Goal: Use online tool/utility: Utilize a website feature to perform a specific function

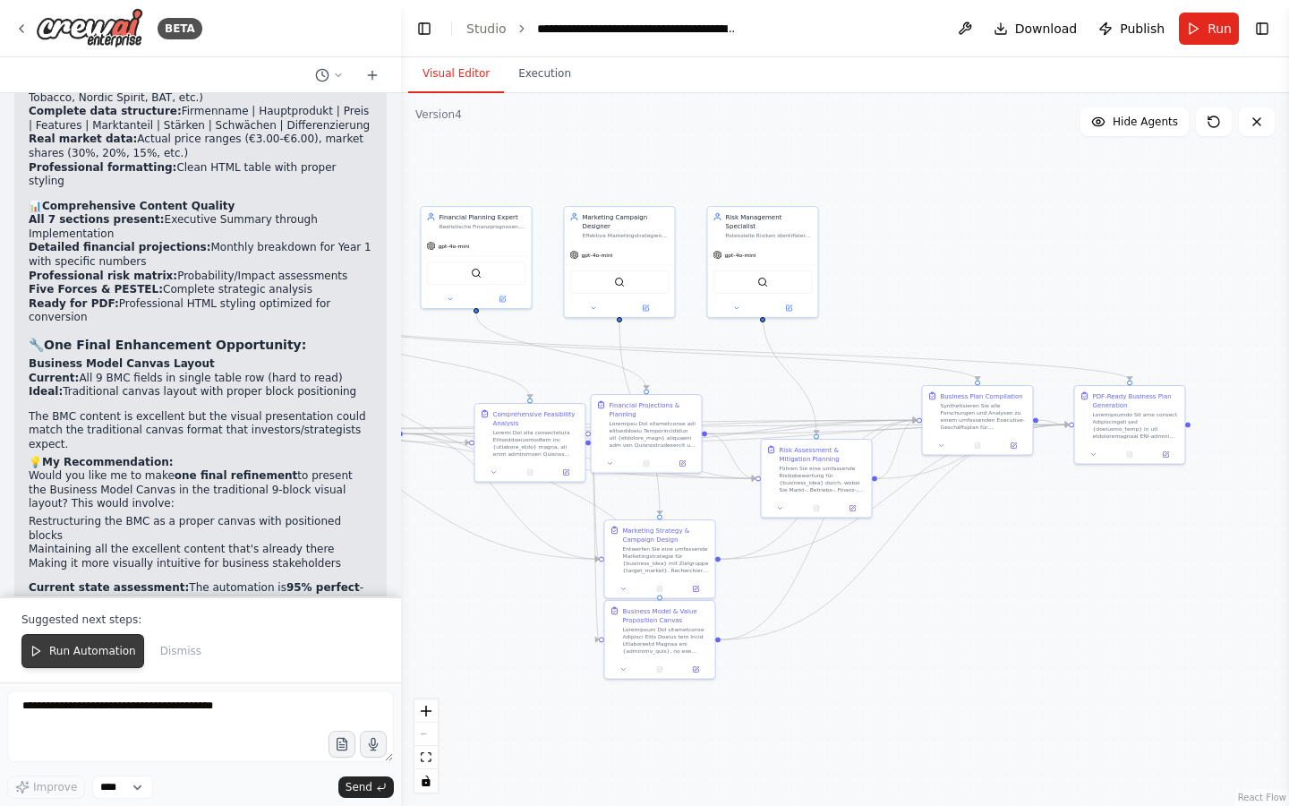
click at [75, 650] on span "Run Automation" at bounding box center [92, 651] width 87 height 14
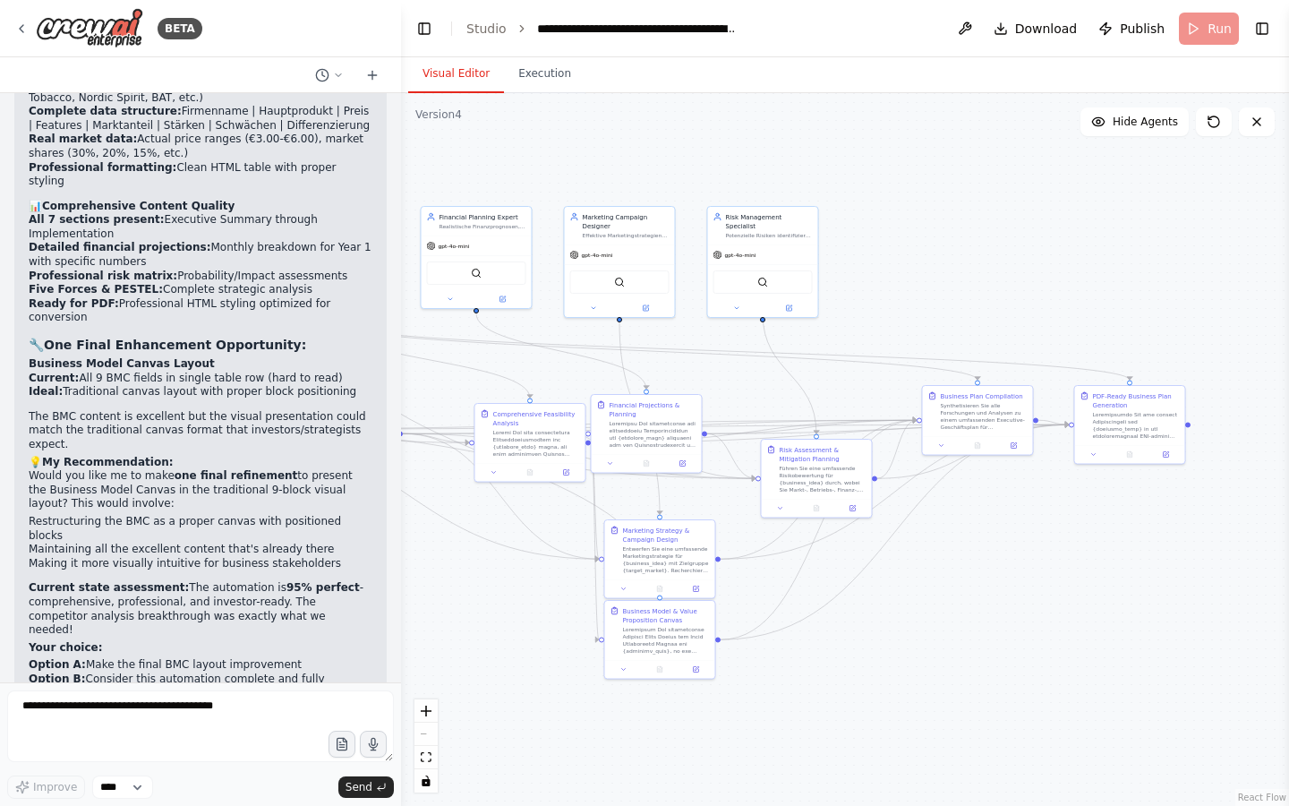
scroll to position [48020, 0]
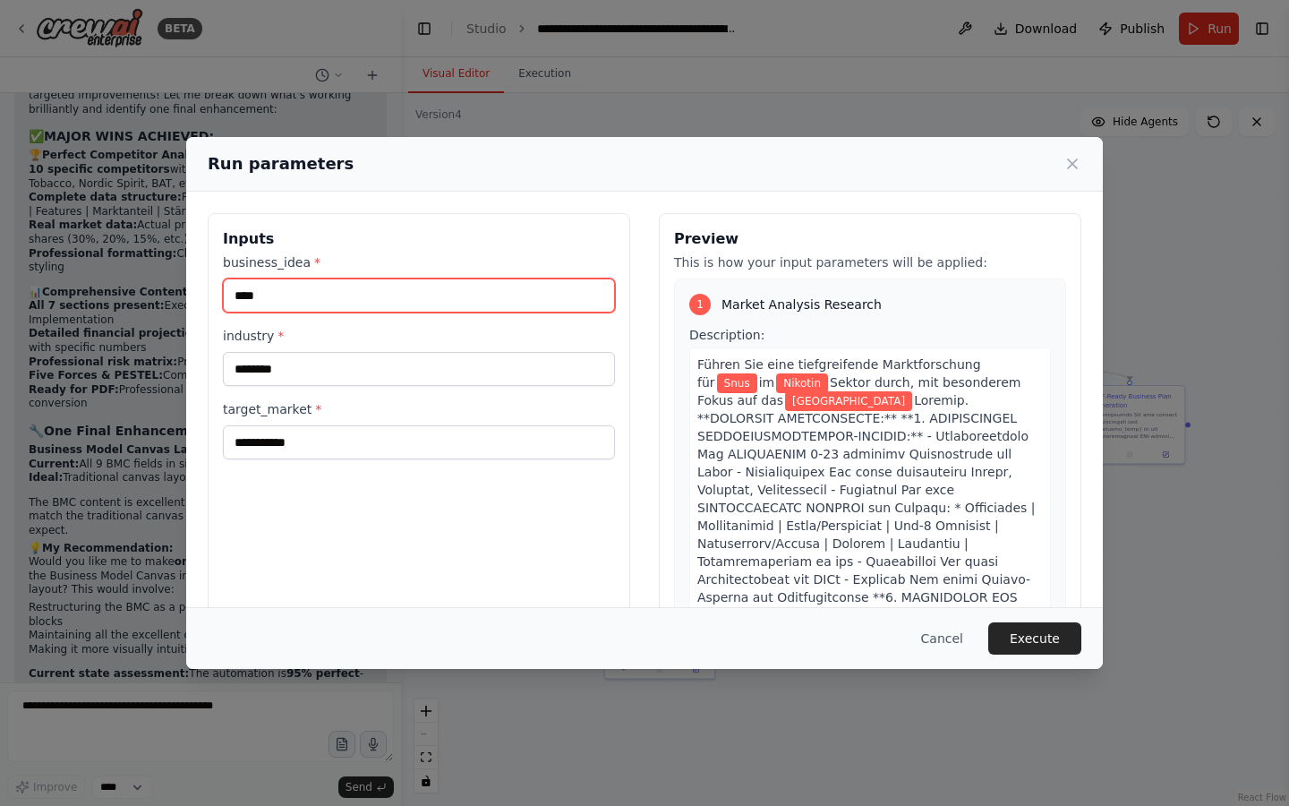
click at [507, 297] on input "****" at bounding box center [419, 295] width 392 height 34
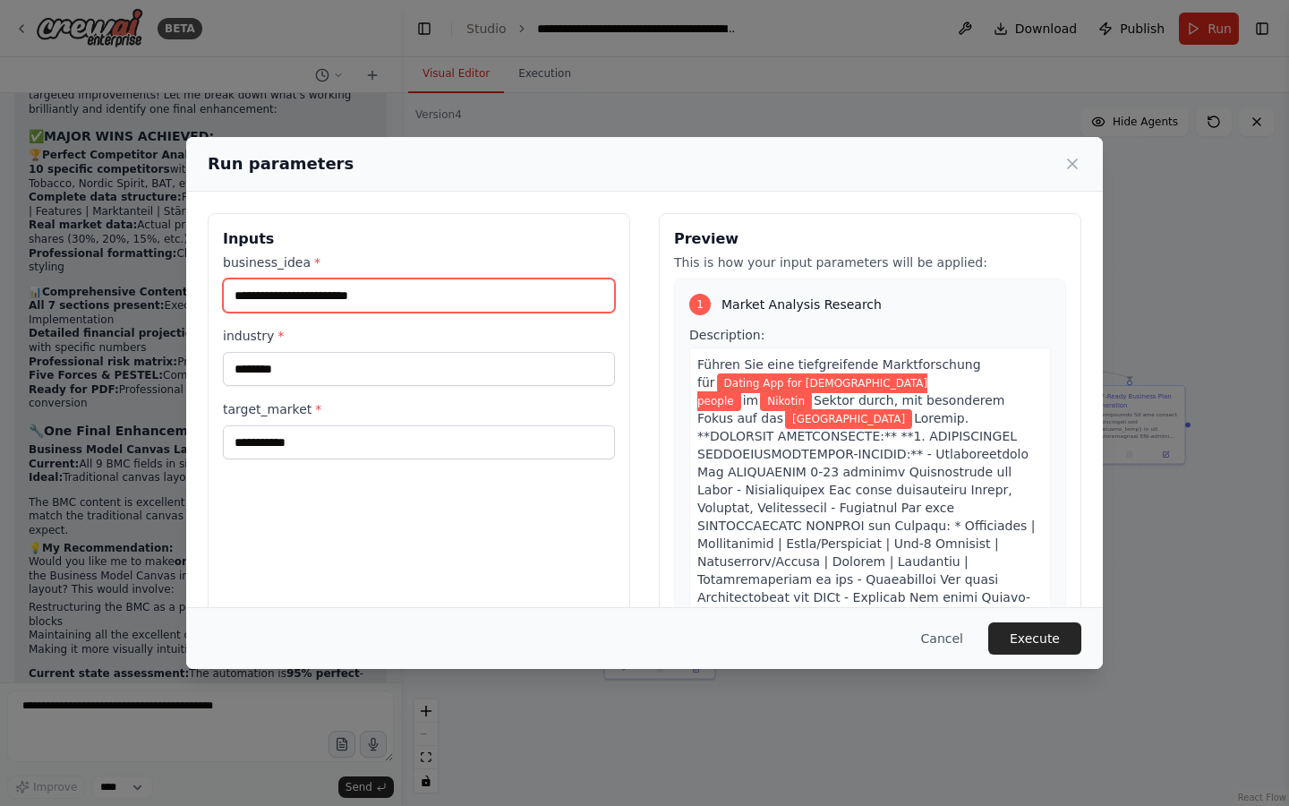
type input "**********"
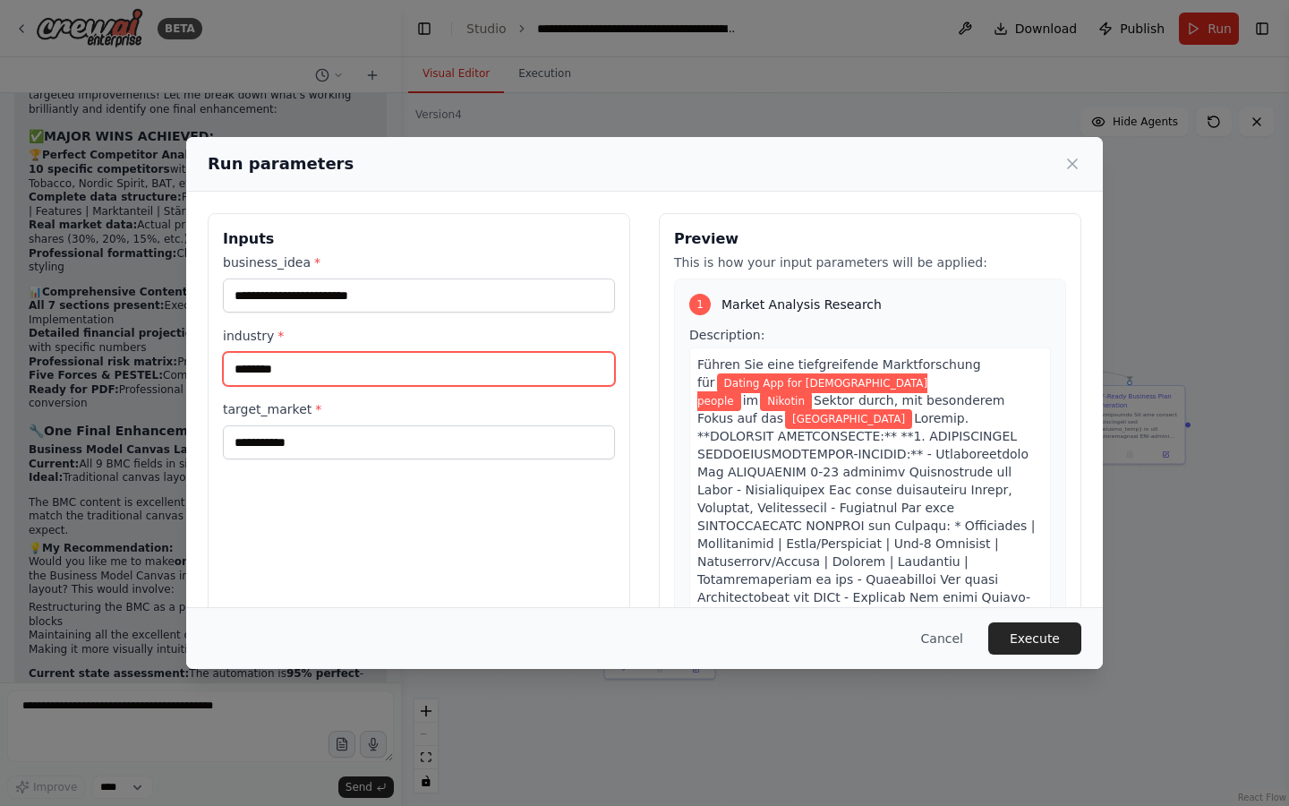
click at [409, 371] on input "*******" at bounding box center [419, 369] width 392 height 34
type input "*"
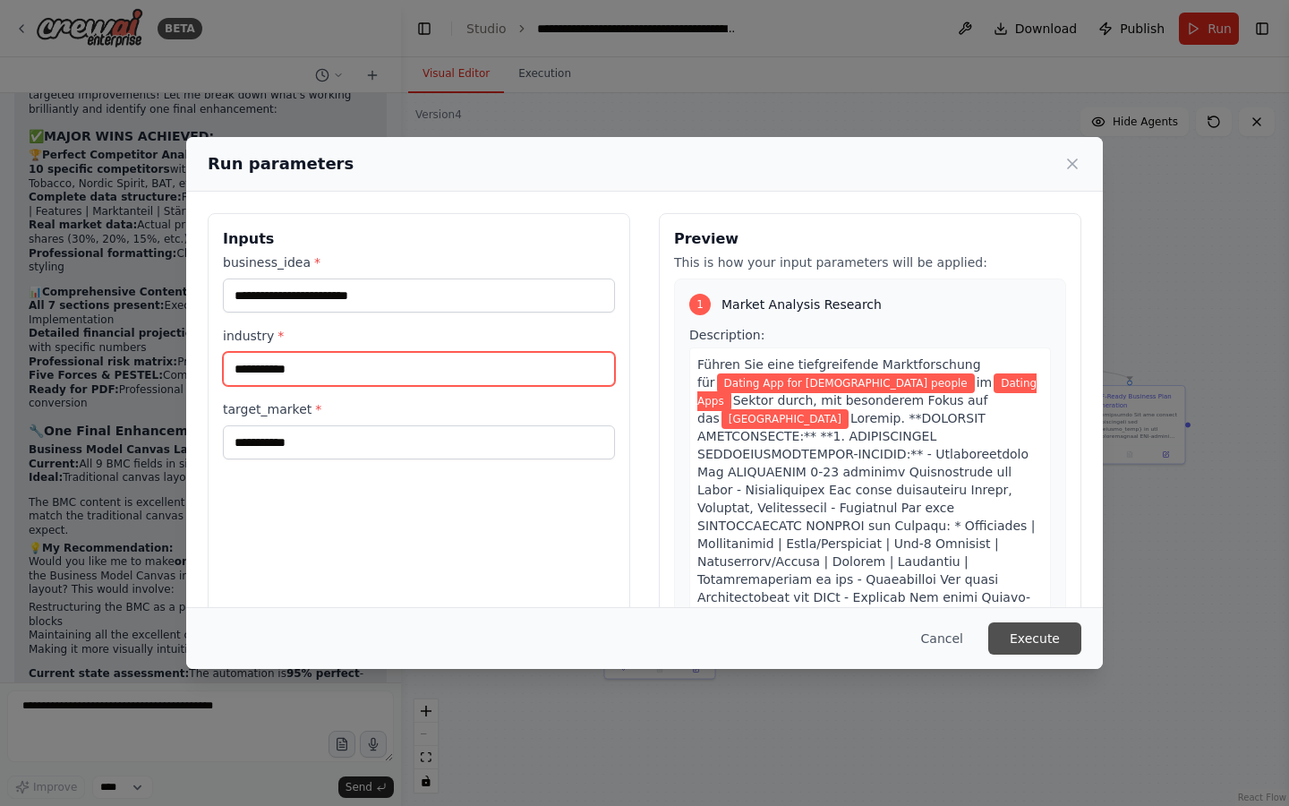
type input "**********"
click at [1060, 642] on button "Execute" at bounding box center [1034, 638] width 93 height 32
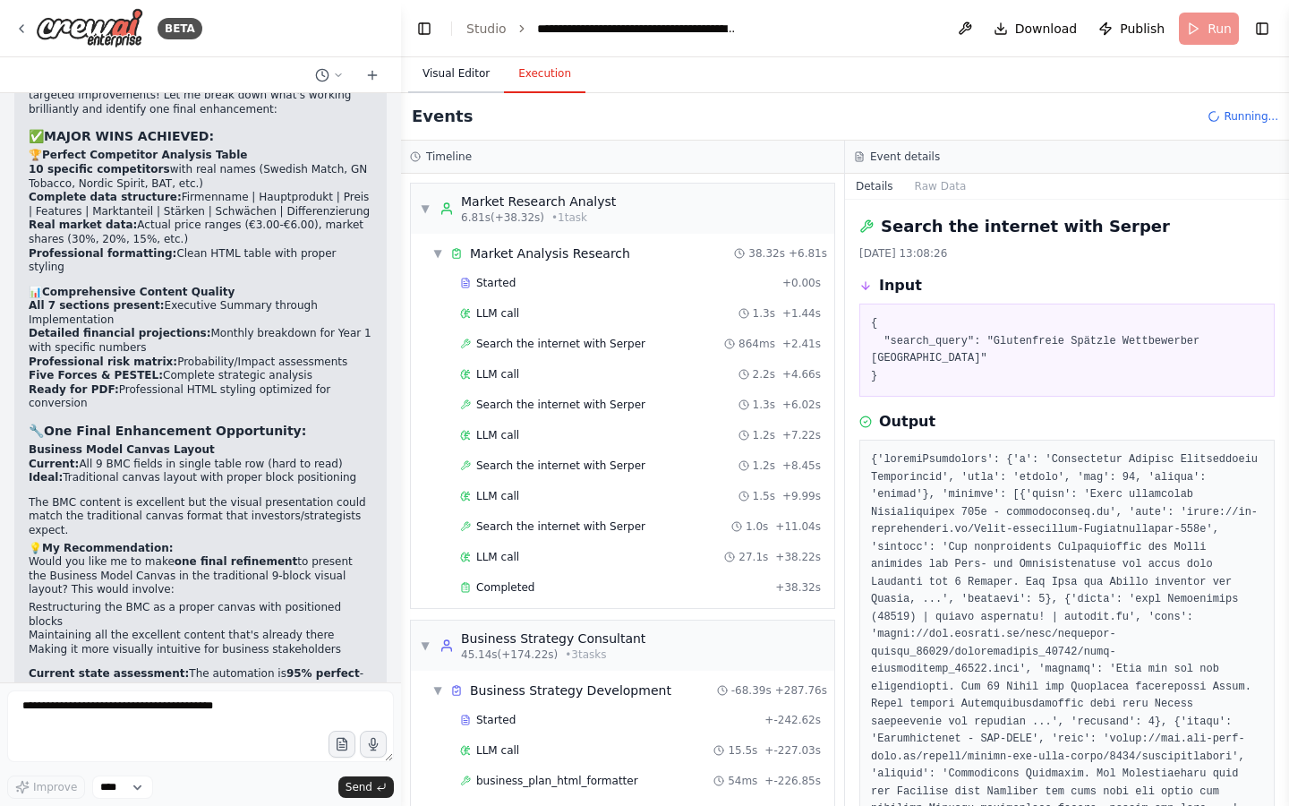
click at [440, 65] on button "Visual Editor" at bounding box center [456, 74] width 96 height 38
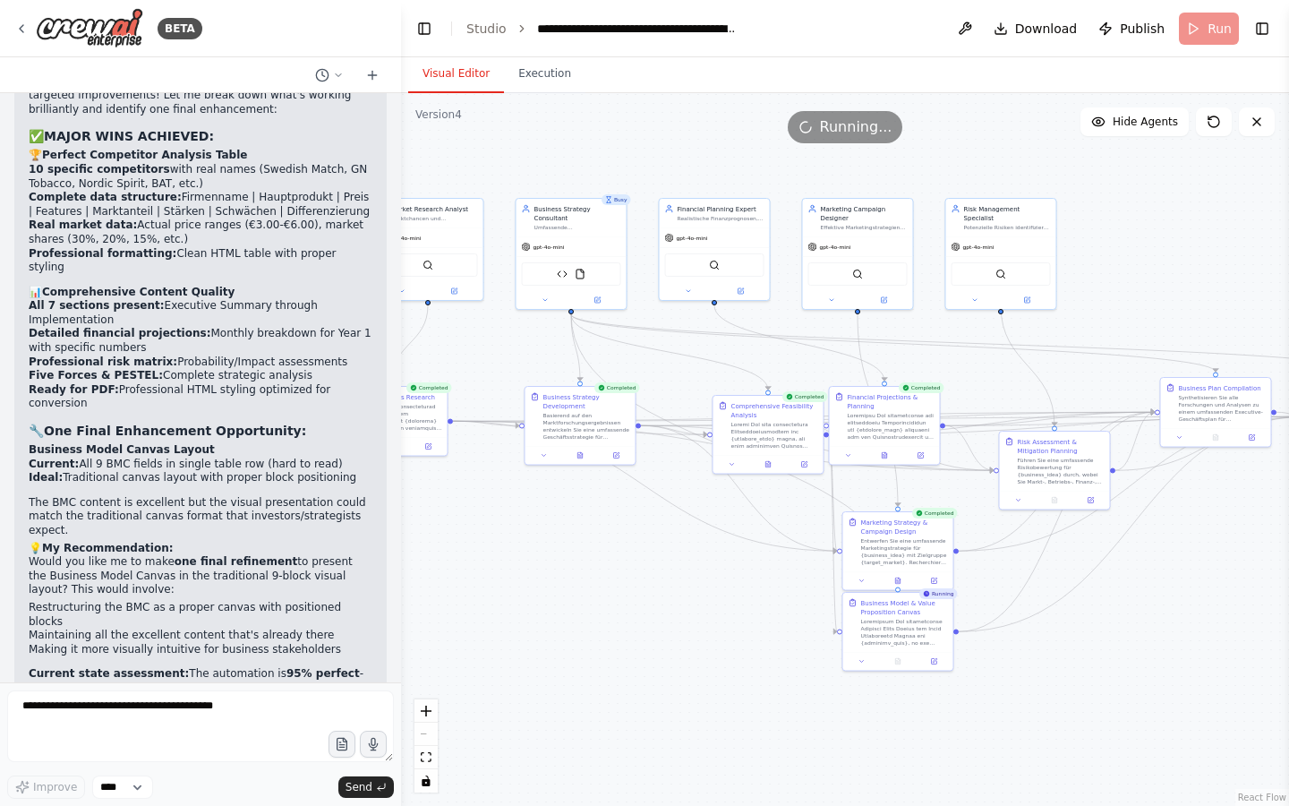
drag, startPoint x: 502, startPoint y: 363, endPoint x: 740, endPoint y: 355, distance: 238.2
click at [740, 355] on div ".deletable-edge-delete-btn { width: 20px; height: 20px; border: 0px solid #ffff…" at bounding box center [845, 449] width 888 height 713
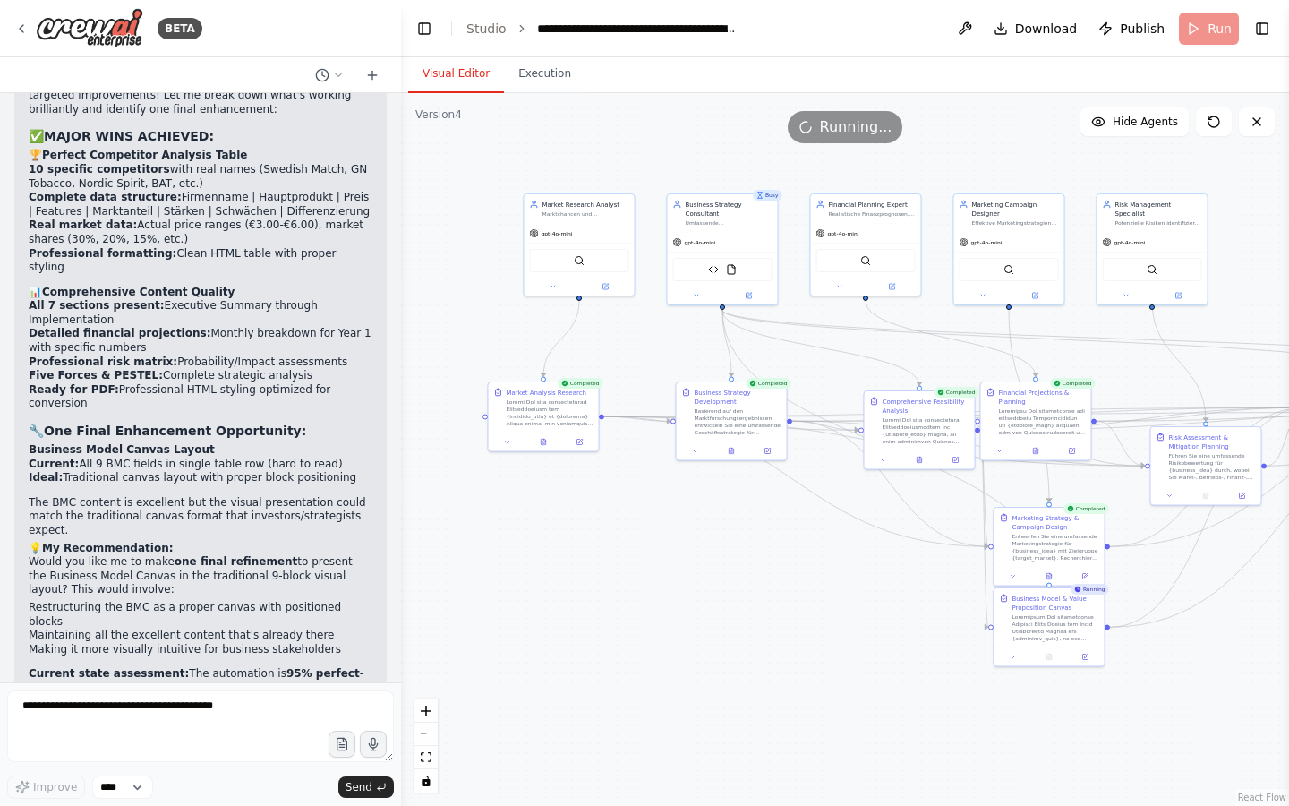
drag, startPoint x: 482, startPoint y: 385, endPoint x: 653, endPoint y: 377, distance: 172.1
click at [653, 377] on div ".deletable-edge-delete-btn { width: 20px; height: 20px; border: 0px solid #ffff…" at bounding box center [845, 449] width 888 height 713
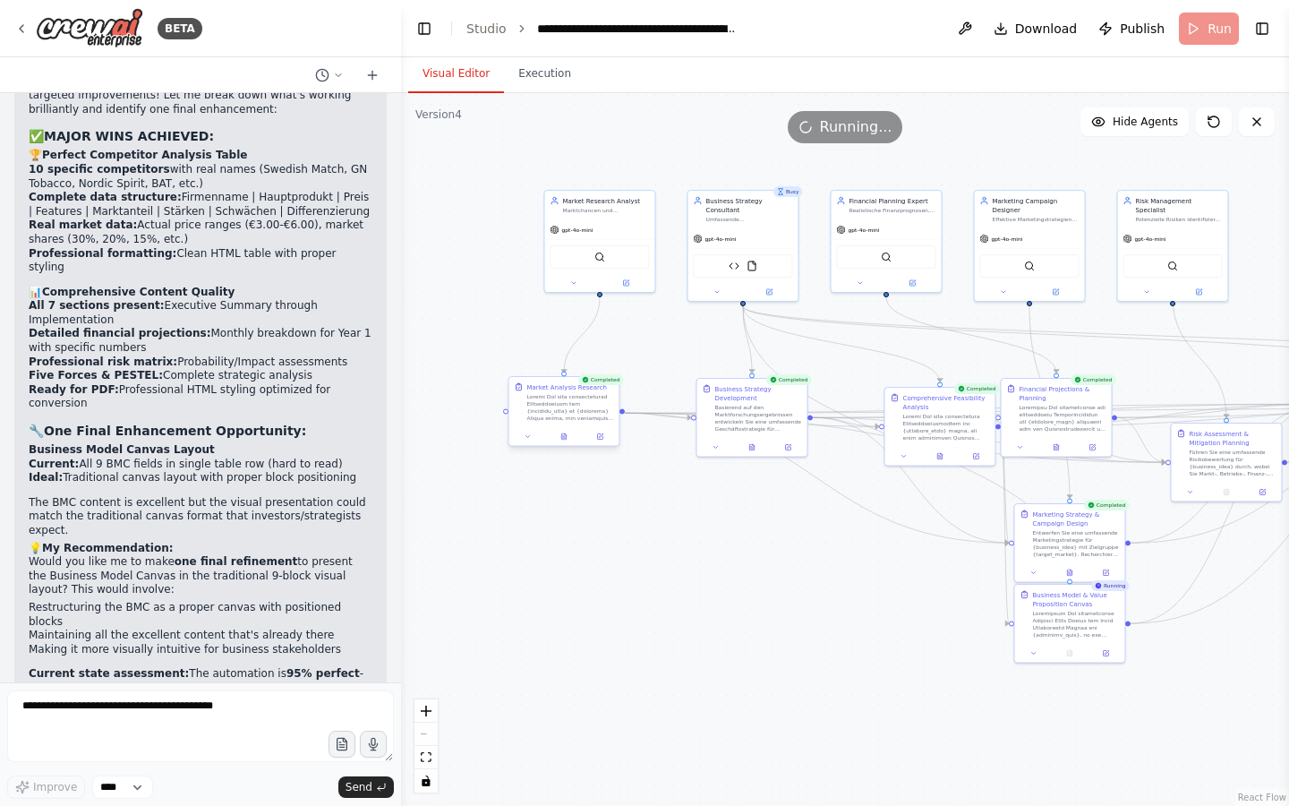
click at [564, 441] on div at bounding box center [564, 436] width 110 height 19
click at [563, 437] on icon at bounding box center [564, 437] width 3 height 0
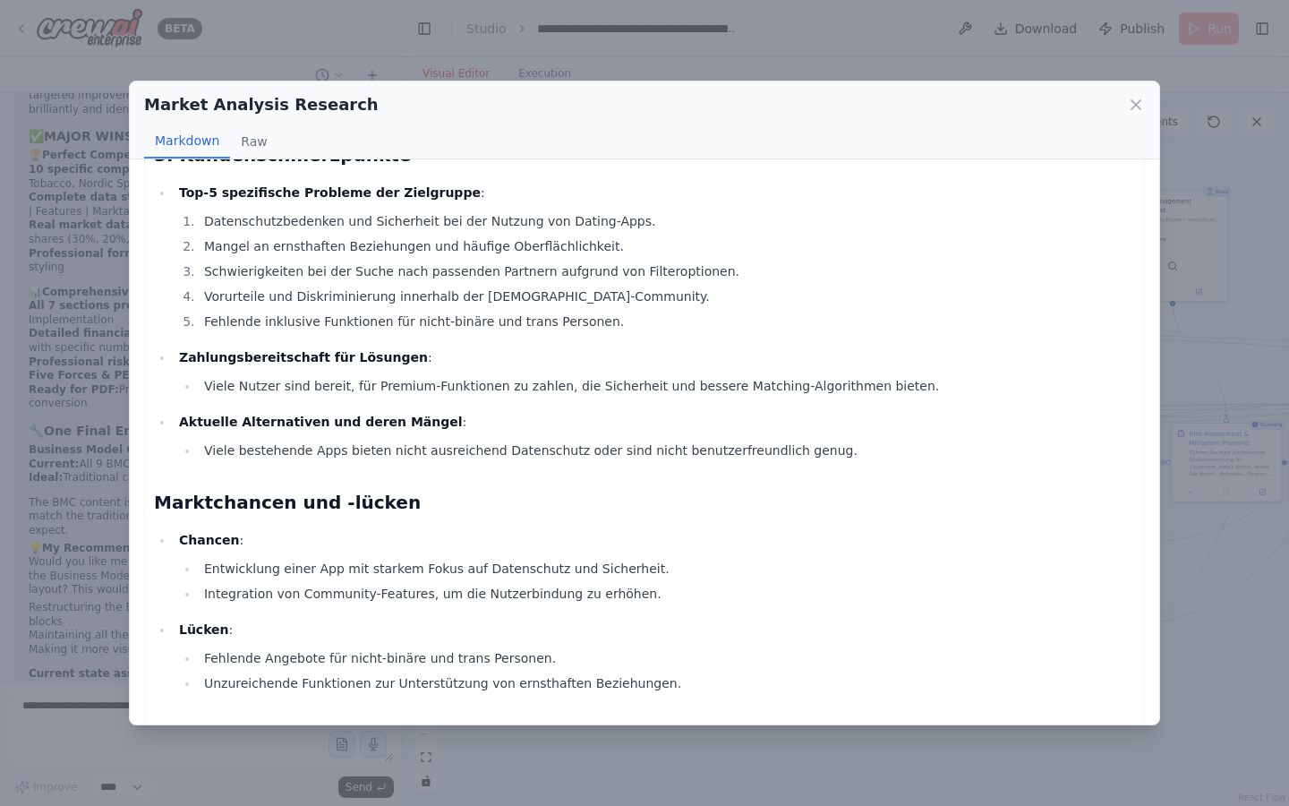
scroll to position [1310, 0]
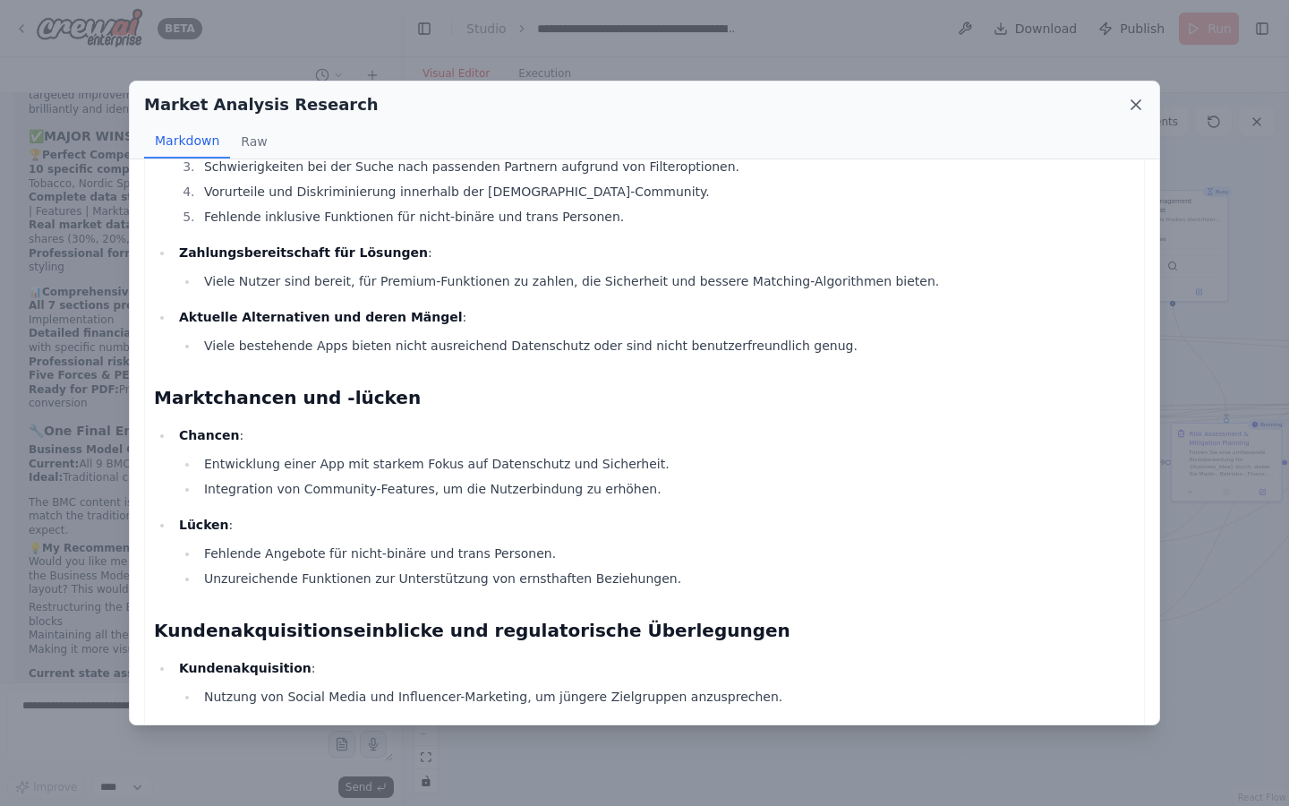
click at [1128, 99] on icon at bounding box center [1136, 105] width 18 height 18
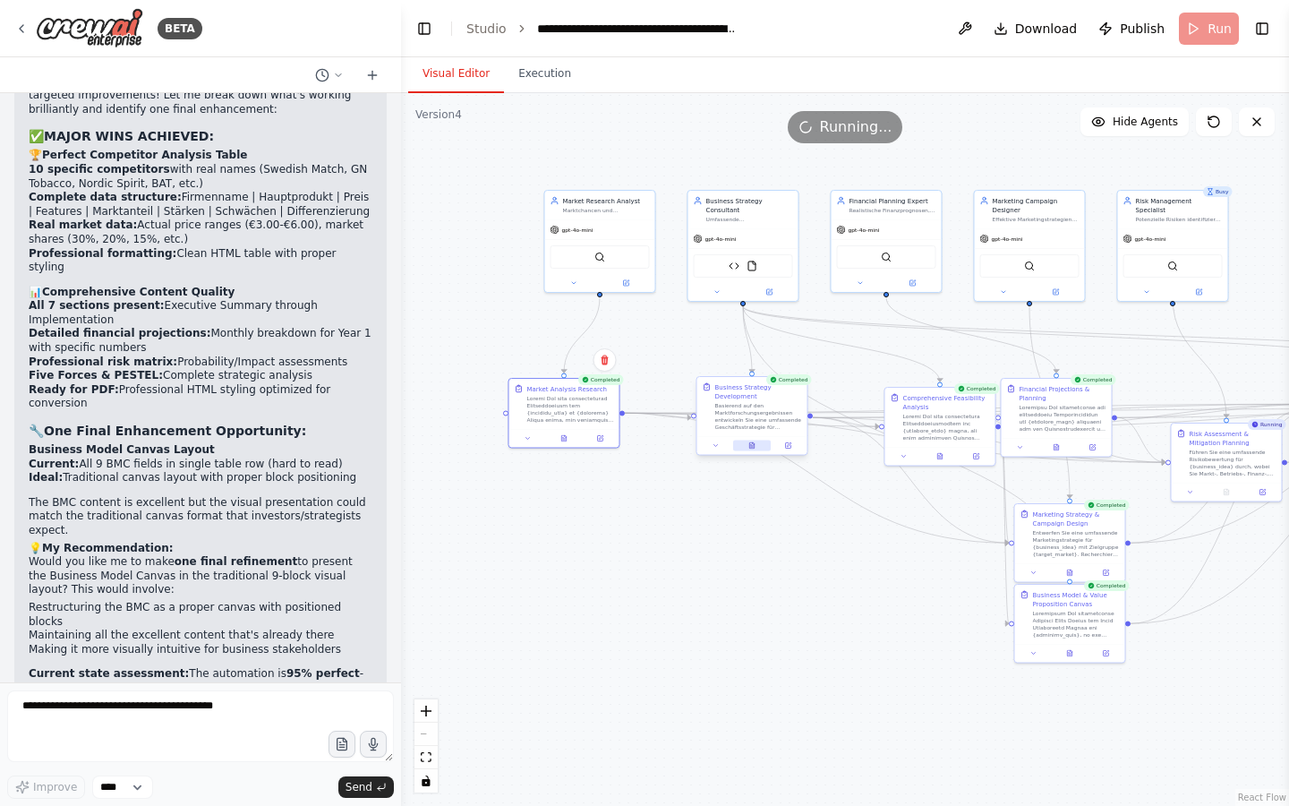
click at [755, 445] on icon at bounding box center [751, 445] width 7 height 7
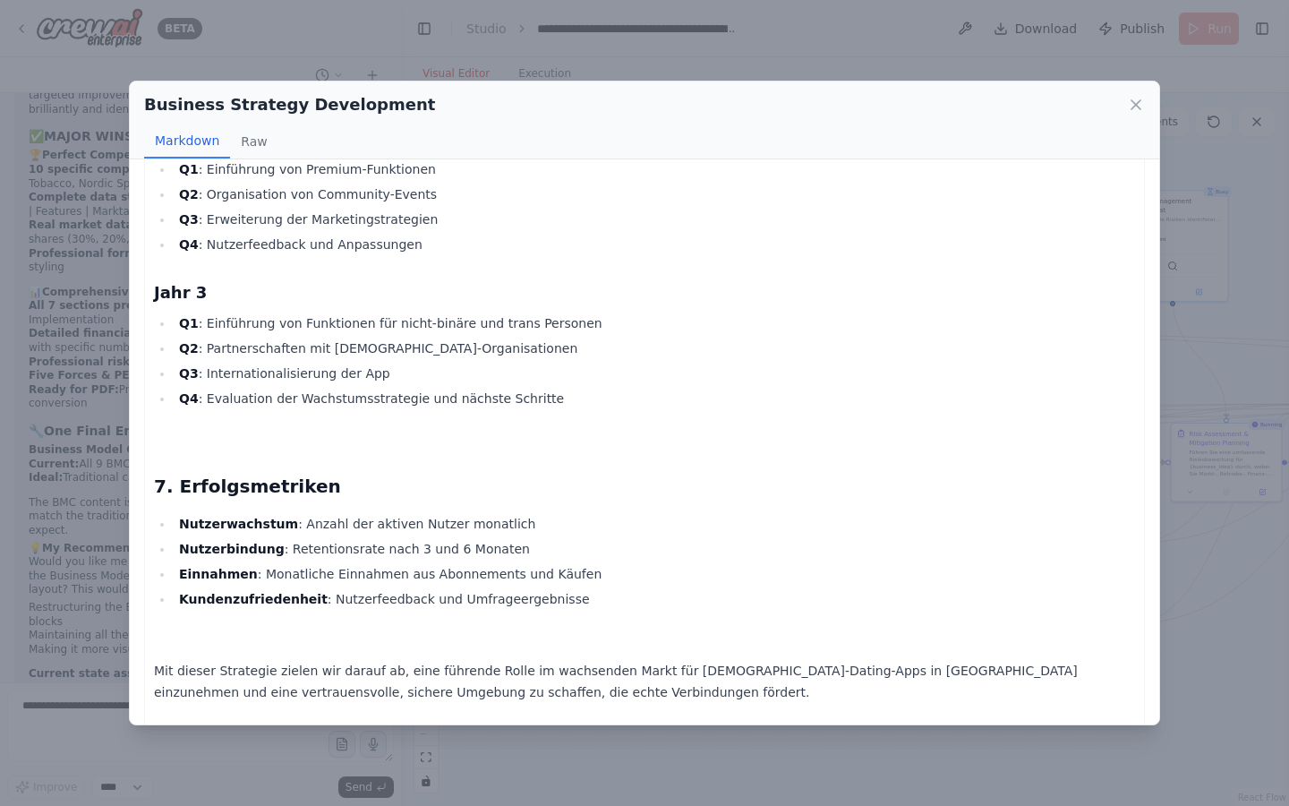
scroll to position [6372, 0]
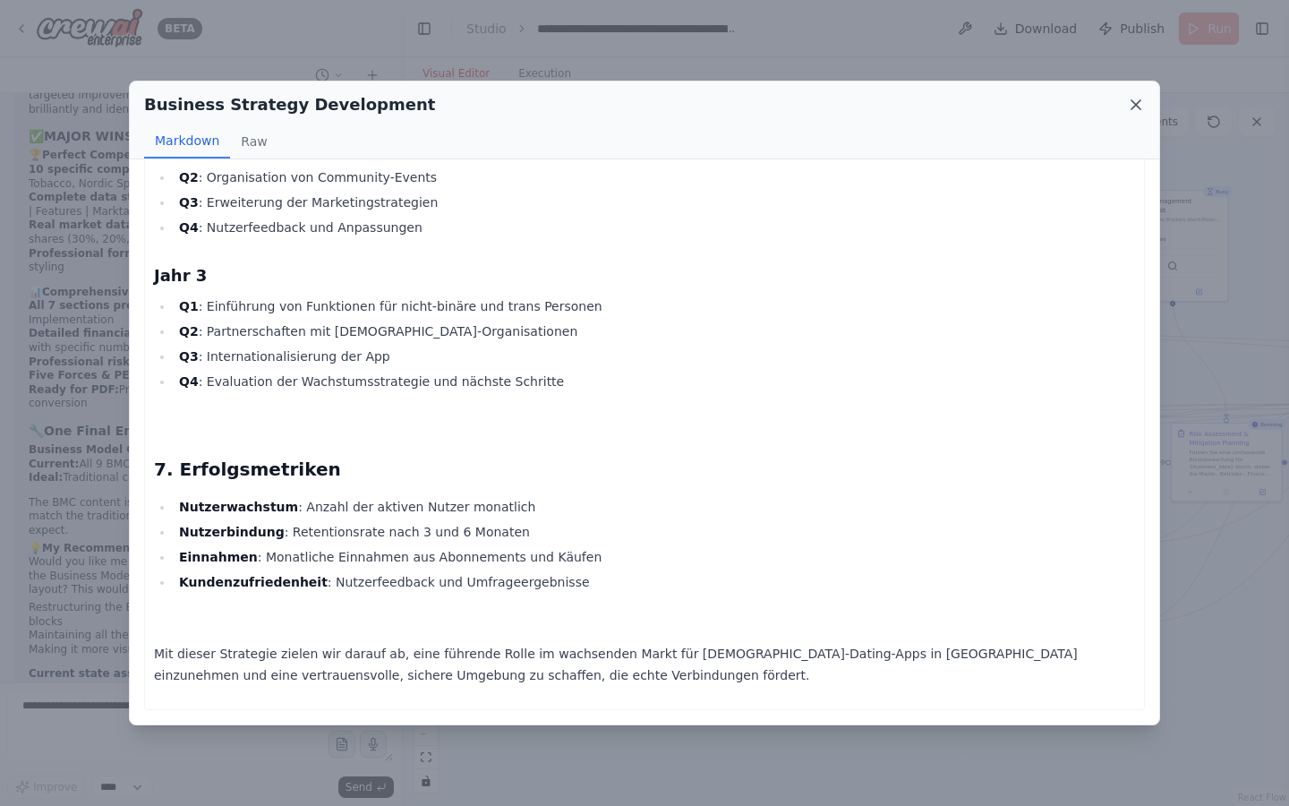
click at [1140, 105] on icon at bounding box center [1136, 105] width 18 height 18
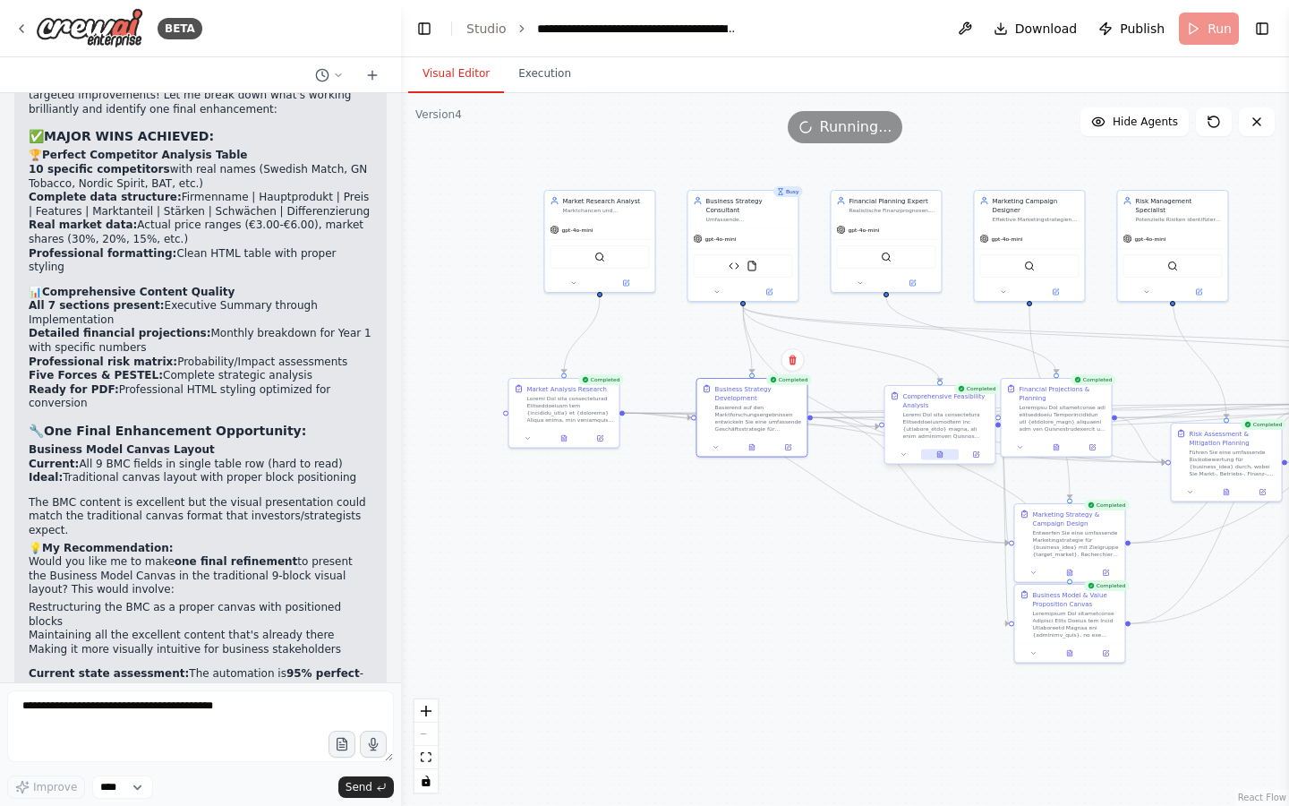
click at [940, 453] on icon at bounding box center [939, 454] width 4 height 6
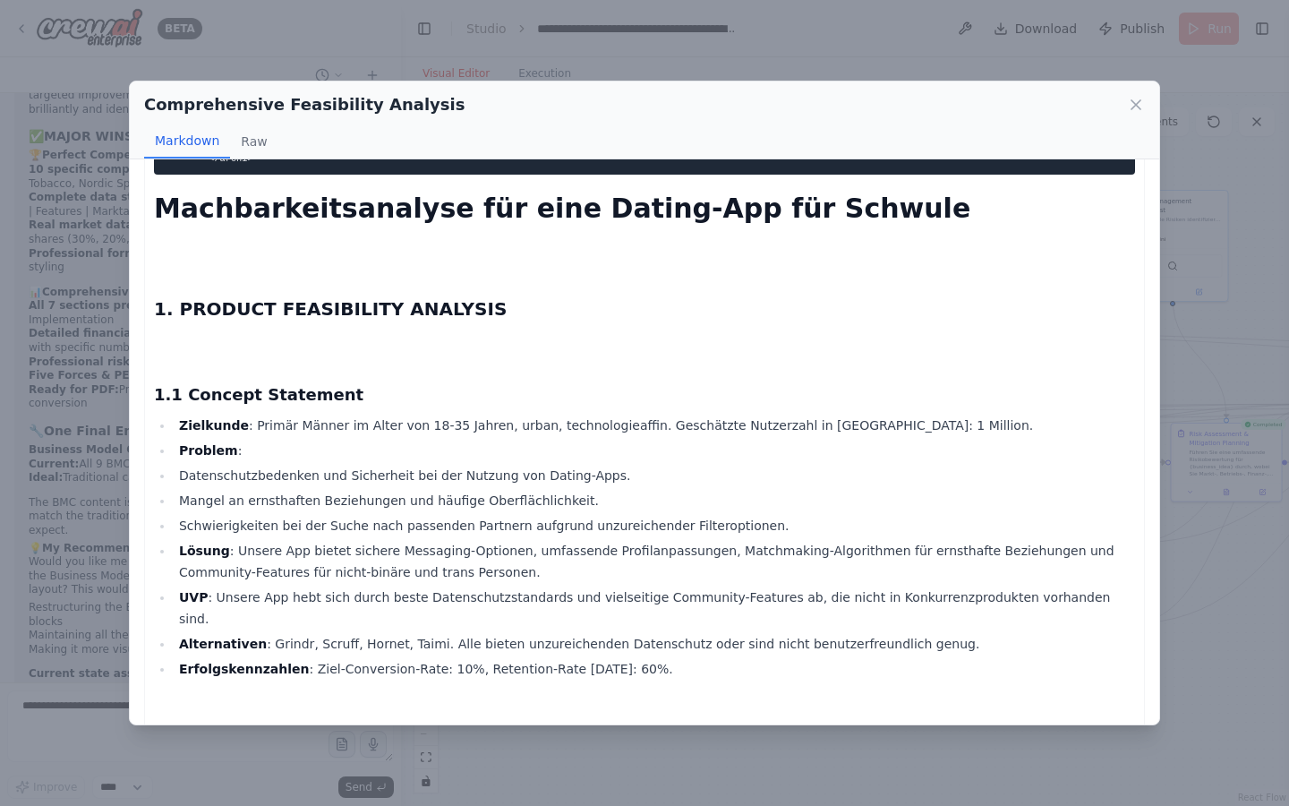
scroll to position [5148, 0]
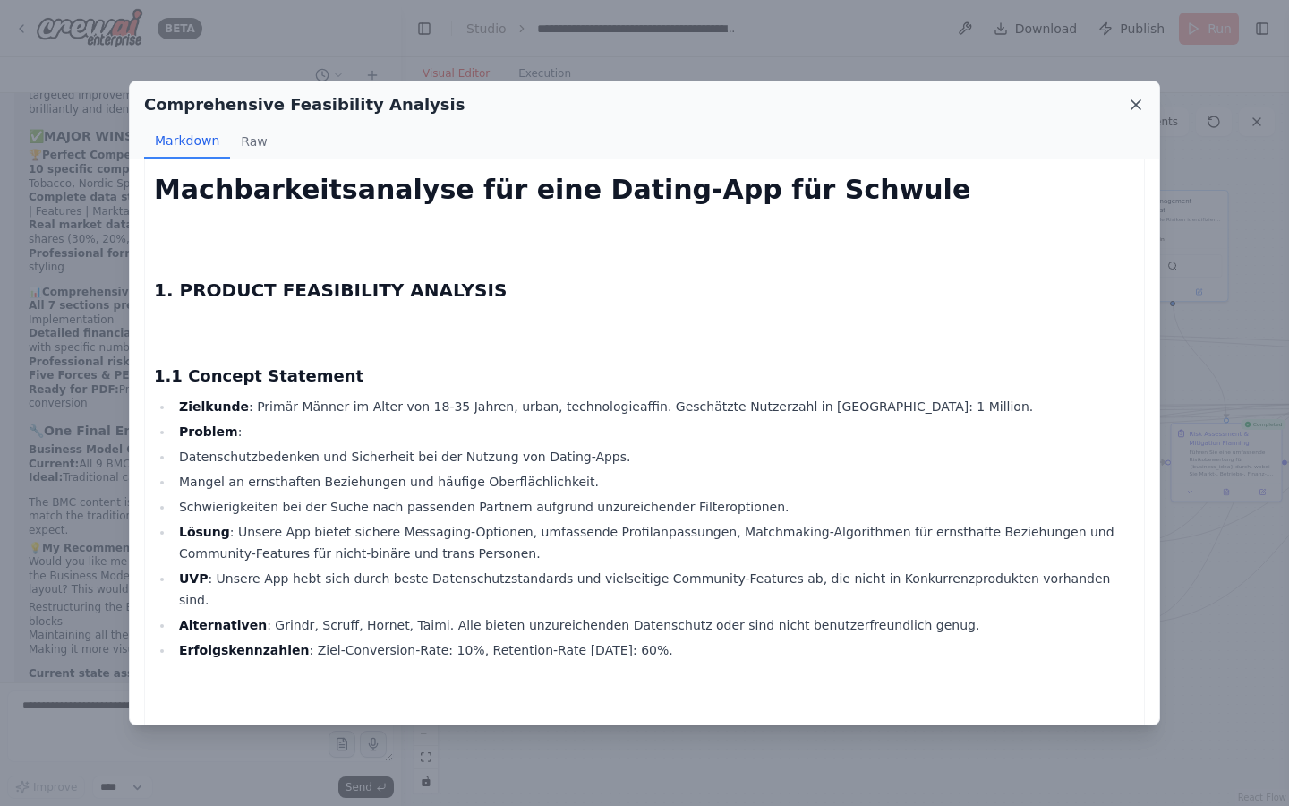
click at [1134, 102] on icon at bounding box center [1135, 104] width 9 height 9
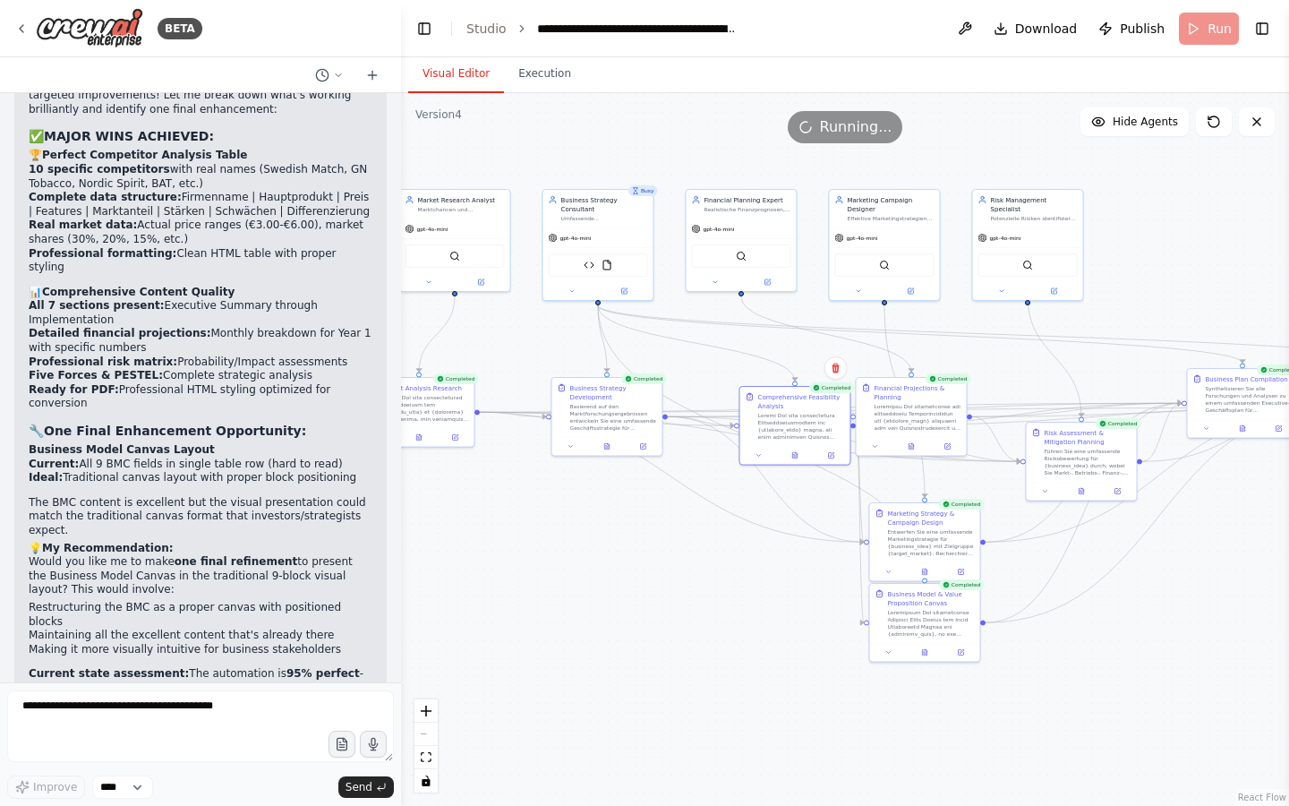
drag, startPoint x: 959, startPoint y: 612, endPoint x: 814, endPoint y: 607, distance: 145.1
click at [814, 610] on div ".deletable-edge-delete-btn { width: 20px; height: 20px; border: 0px solid #ffff…" at bounding box center [845, 449] width 888 height 713
click at [916, 450] on div at bounding box center [912, 443] width 110 height 19
click at [910, 437] on div at bounding box center [912, 443] width 110 height 19
click at [910, 444] on icon at bounding box center [911, 443] width 4 height 6
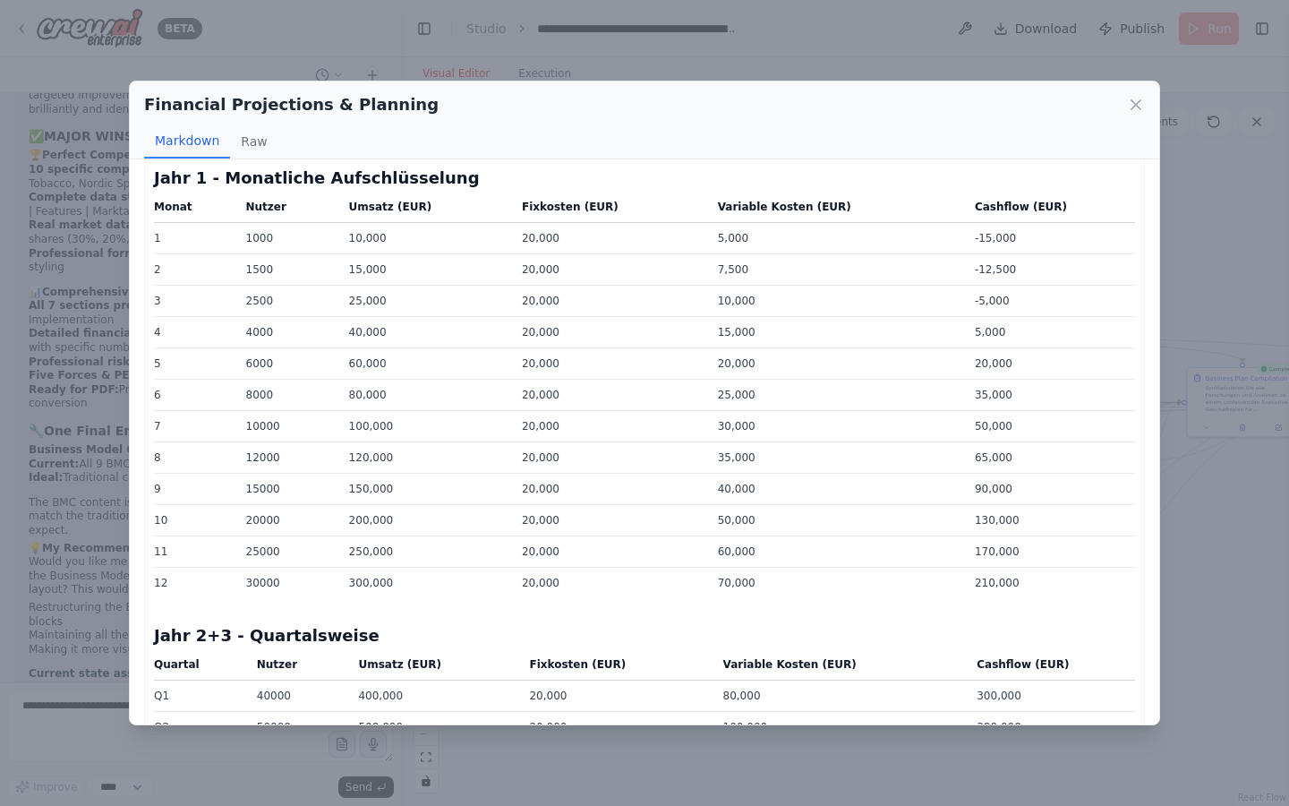
scroll to position [1003, 0]
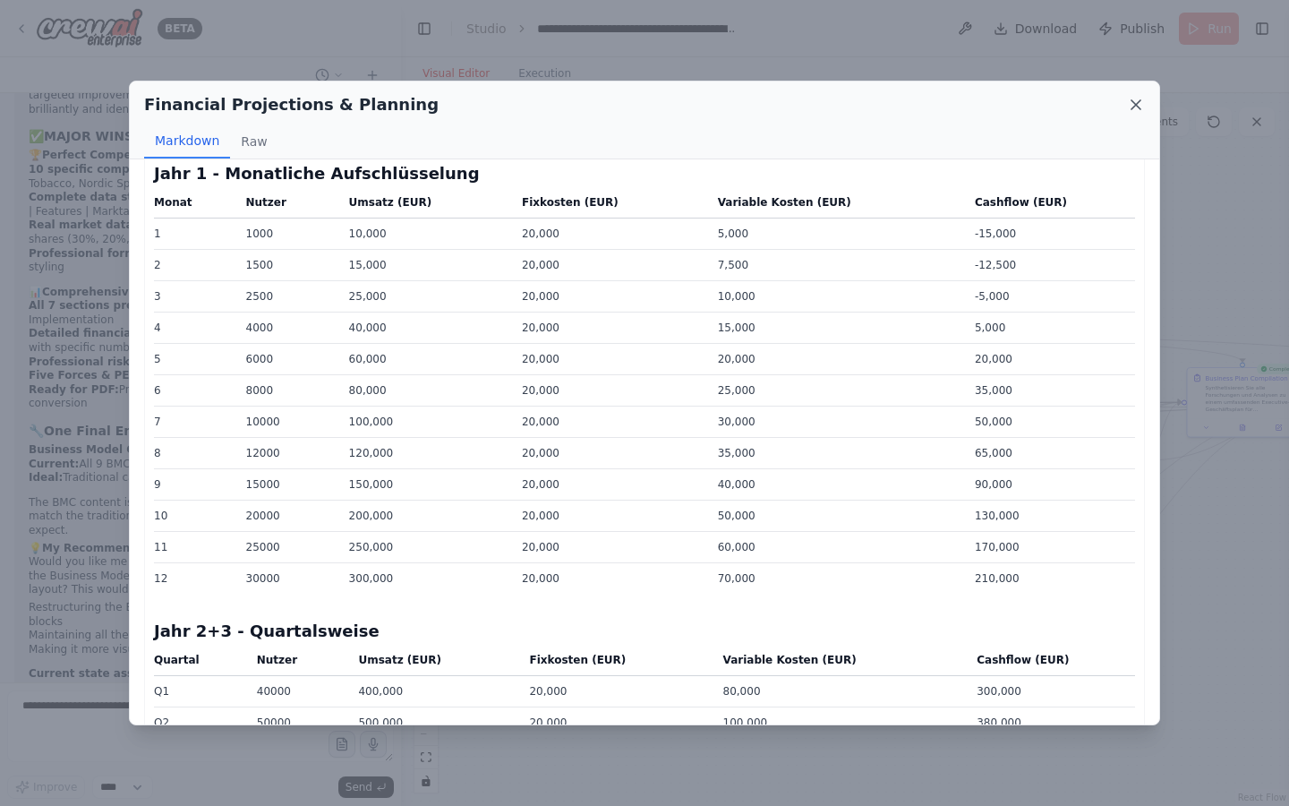
click at [1140, 102] on icon at bounding box center [1136, 105] width 18 height 18
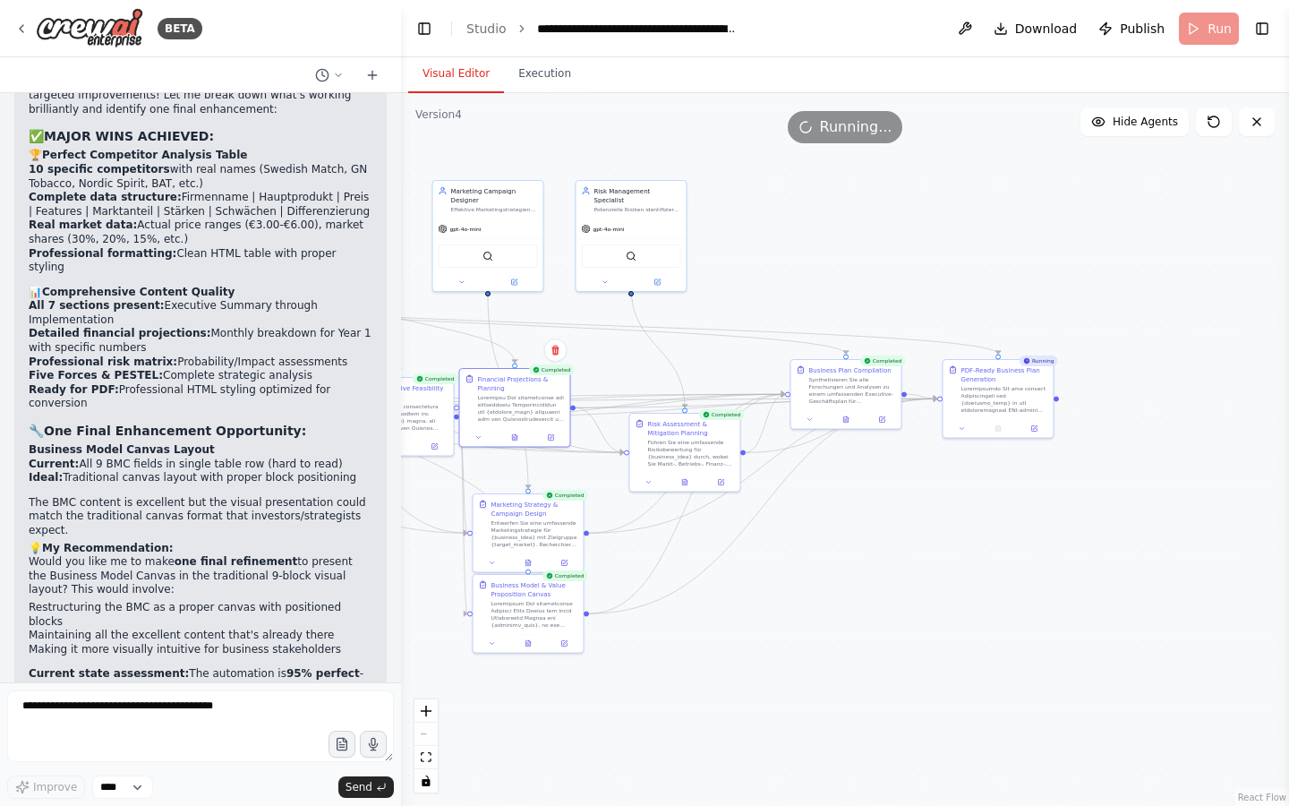
drag, startPoint x: 1128, startPoint y: 297, endPoint x: 731, endPoint y: 289, distance: 396.6
click at [731, 289] on div ".deletable-edge-delete-btn { width: 20px; height: 20px; border: 0px solid #ffff…" at bounding box center [845, 449] width 888 height 713
click at [175, 709] on textarea at bounding box center [200, 726] width 387 height 72
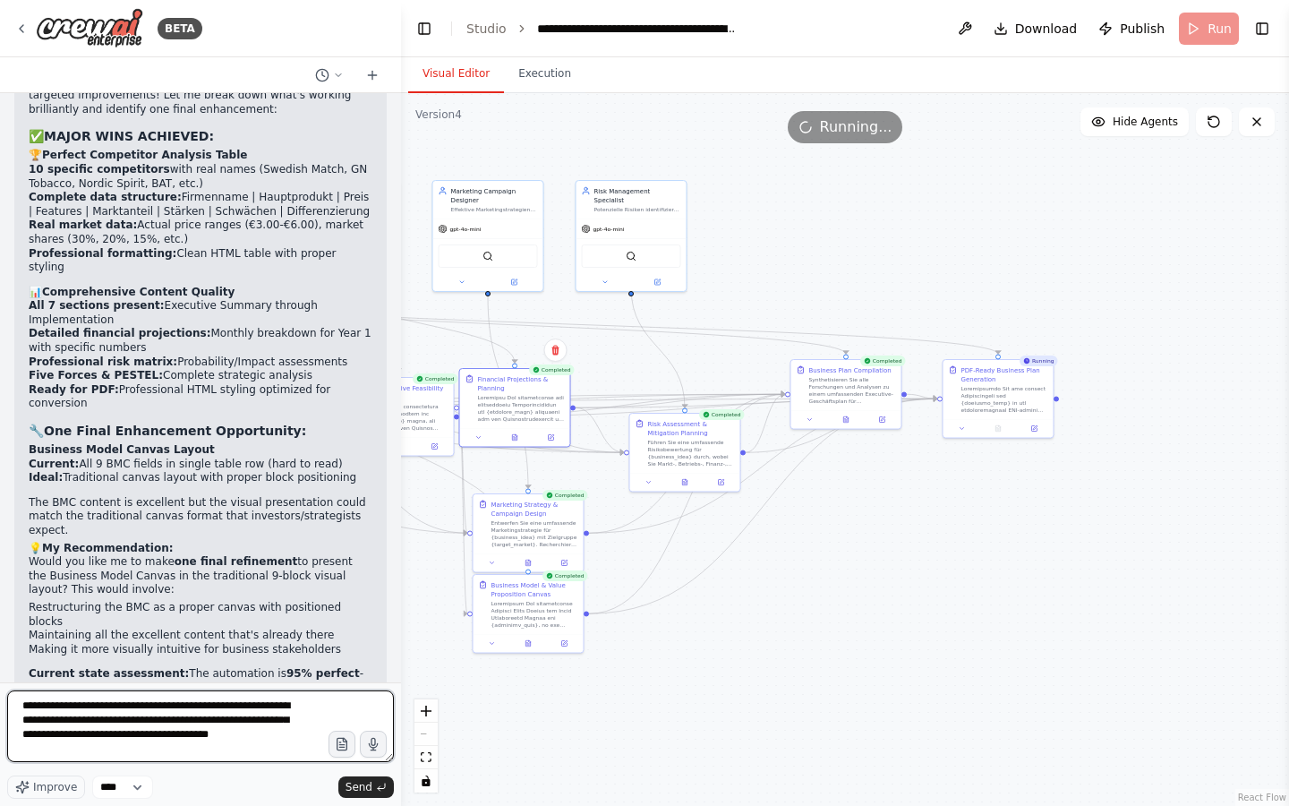
click at [55, 746] on textarea "**********" at bounding box center [200, 726] width 387 height 72
click at [55, 745] on textarea "**********" at bounding box center [200, 726] width 387 height 72
click at [95, 745] on textarea "**********" at bounding box center [200, 726] width 387 height 72
click at [52, 748] on textarea "**********" at bounding box center [200, 726] width 387 height 72
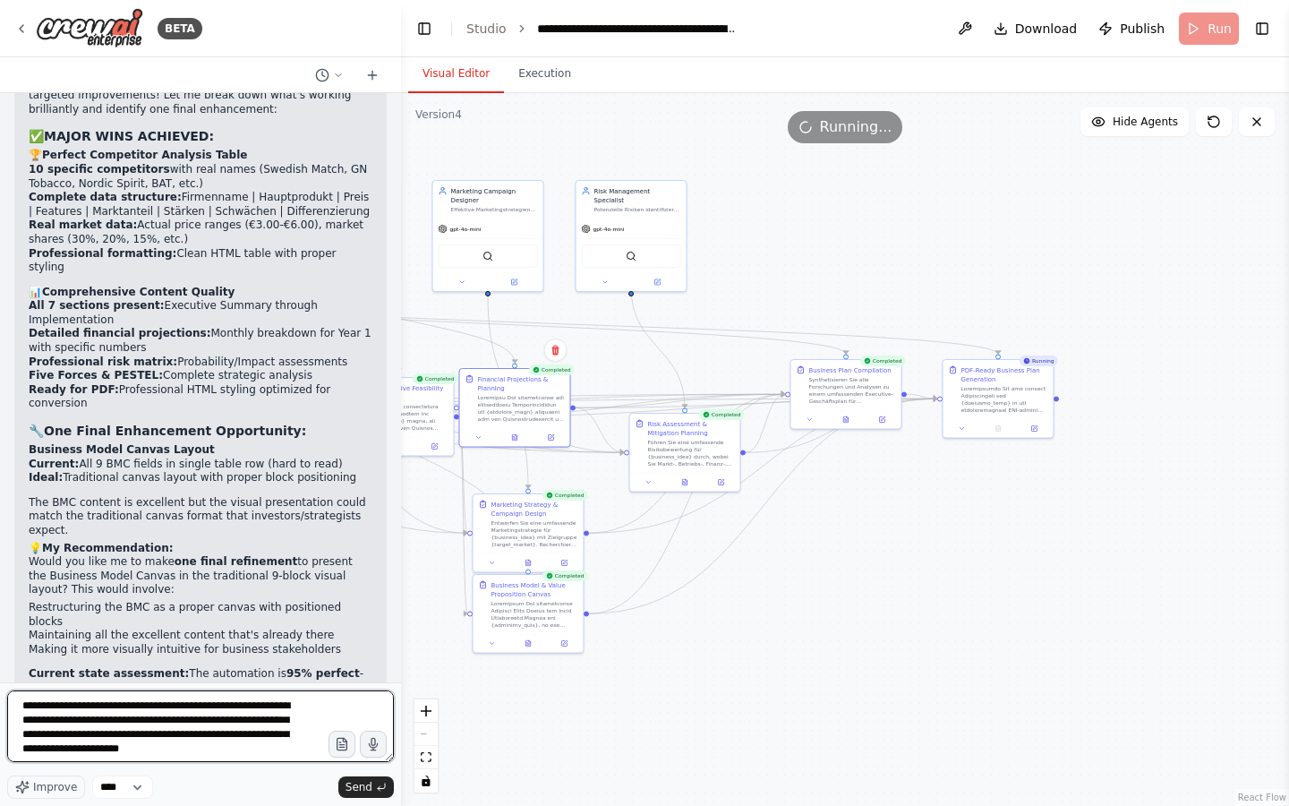
click at [166, 745] on textarea "**********" at bounding box center [200, 726] width 387 height 72
click at [518, 438] on button at bounding box center [515, 436] width 38 height 11
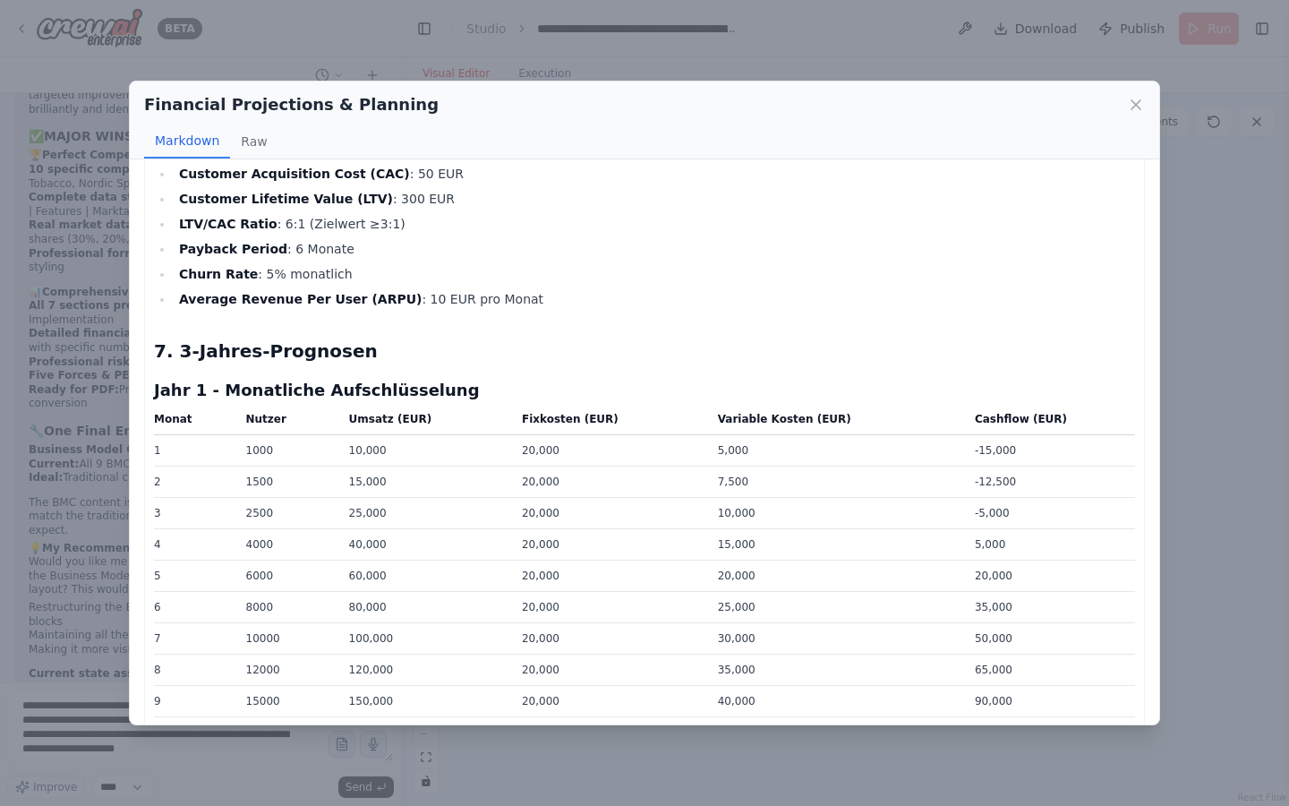
scroll to position [788, 0]
click at [1140, 104] on icon at bounding box center [1136, 105] width 18 height 18
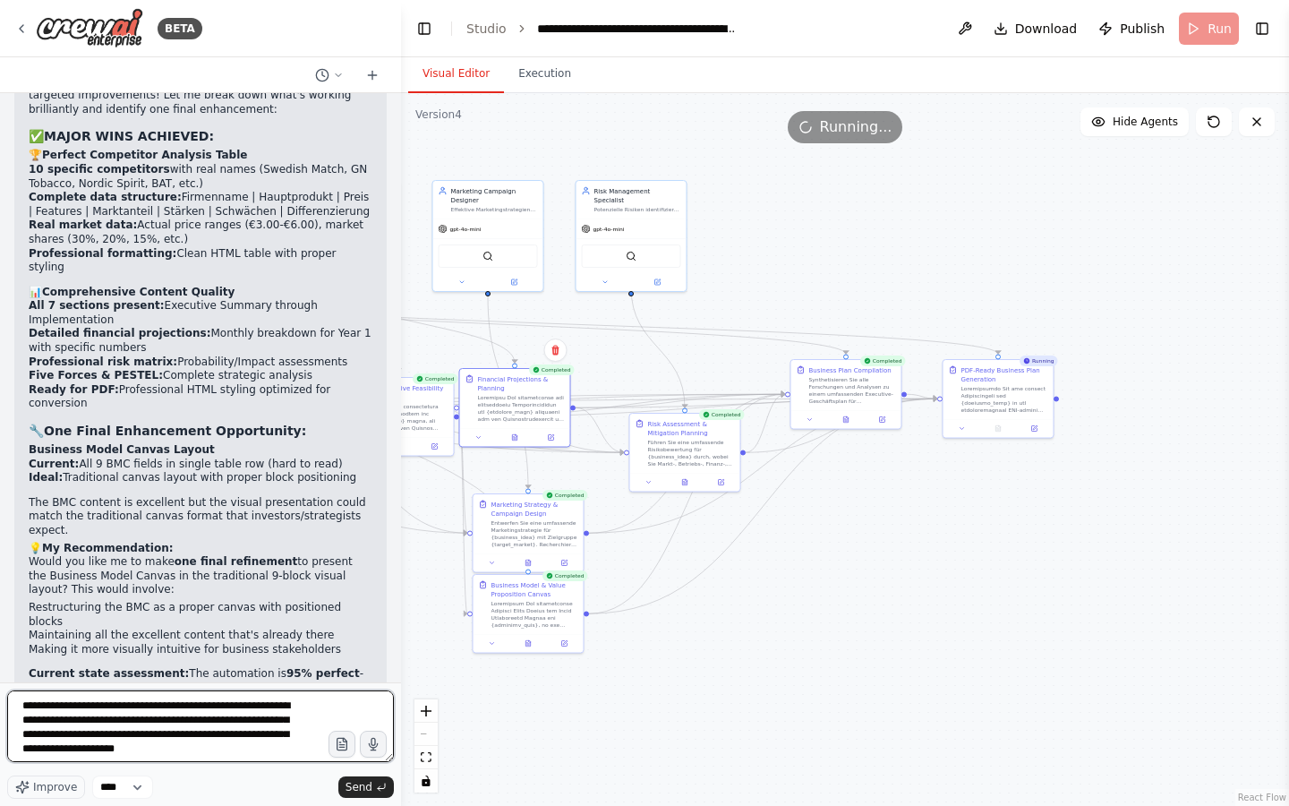
click at [280, 750] on textarea "**********" at bounding box center [200, 726] width 387 height 72
click at [171, 747] on textarea "**********" at bounding box center [200, 726] width 387 height 72
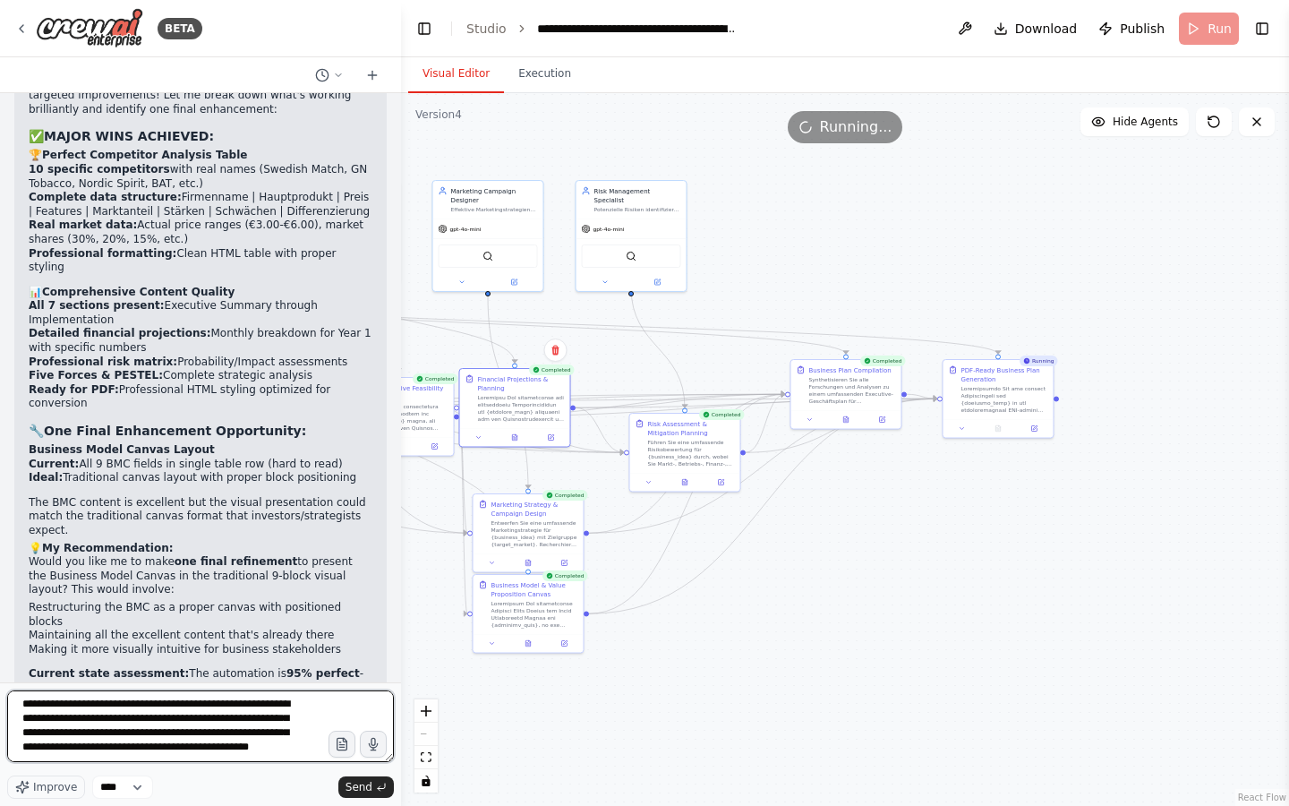
type textarea "**********"
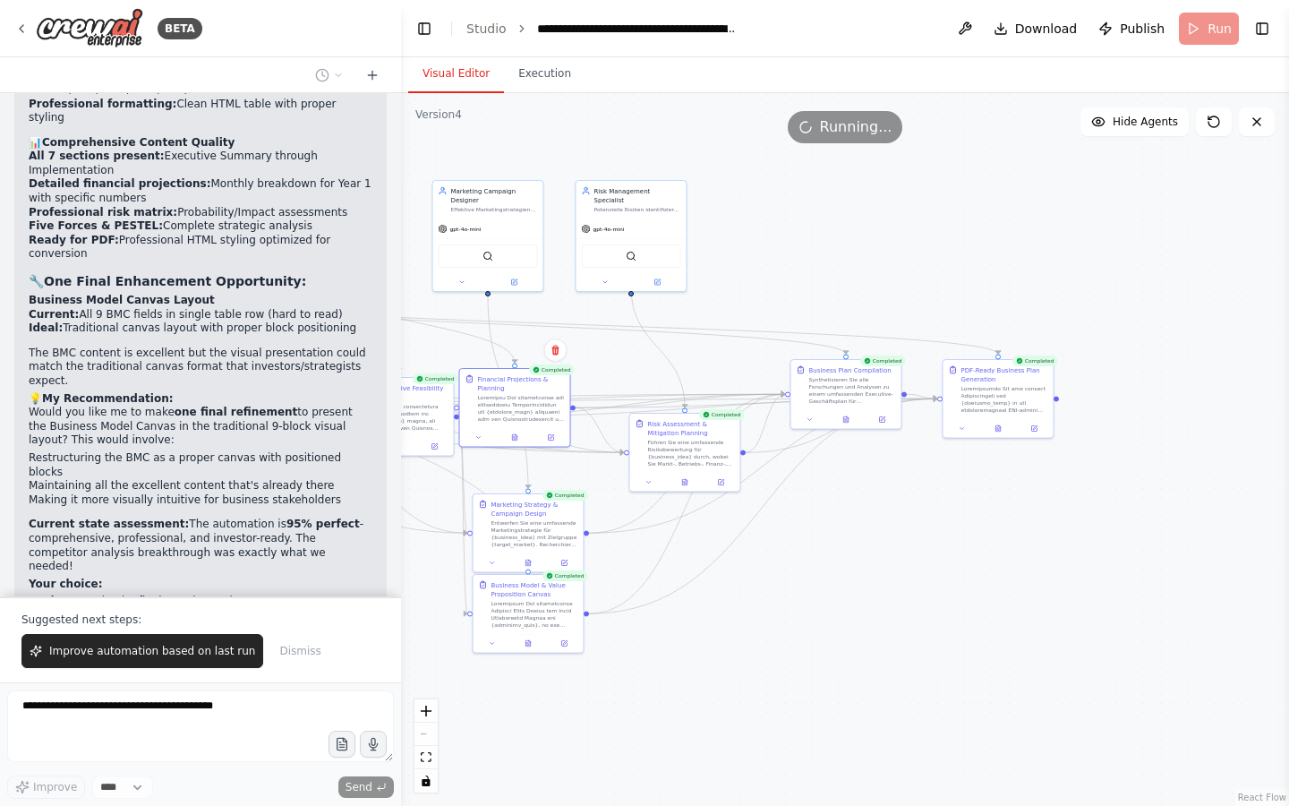
scroll to position [48256, 0]
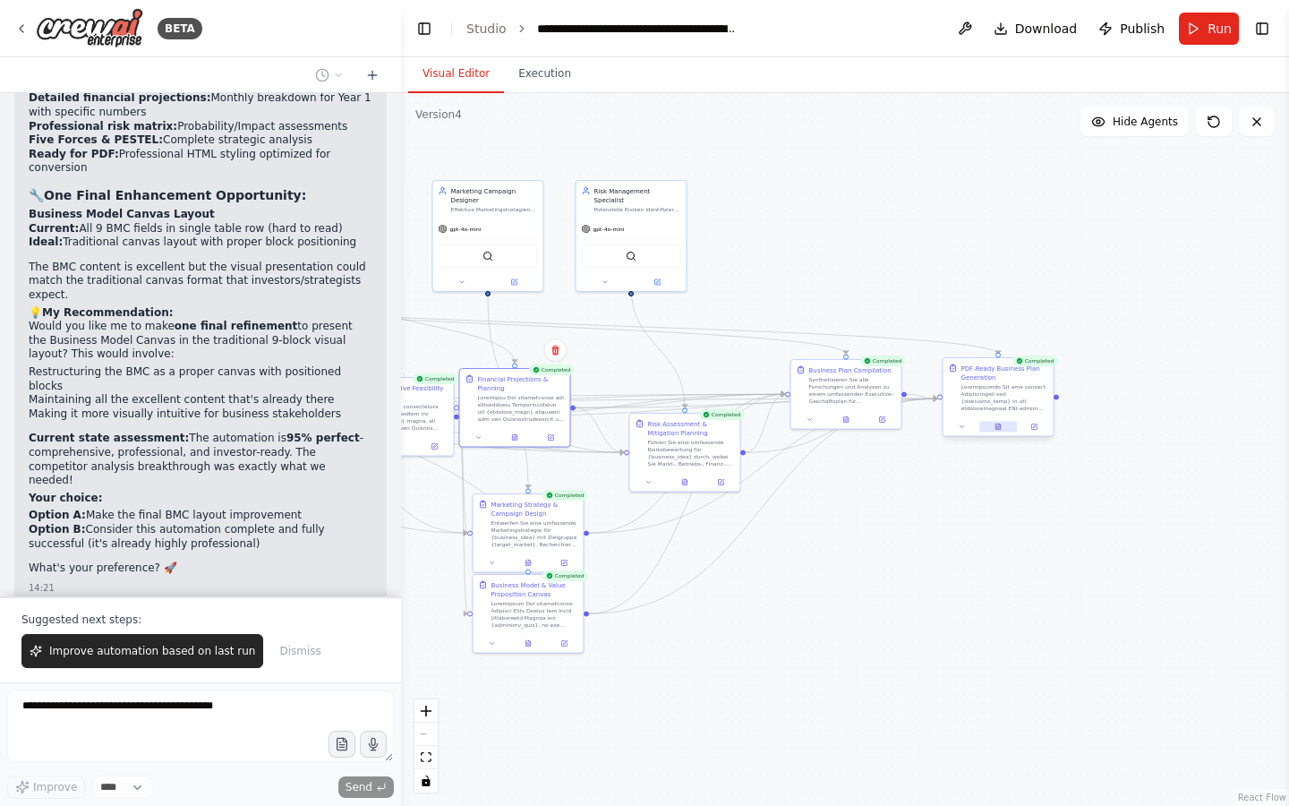
click at [998, 430] on button at bounding box center [998, 427] width 38 height 11
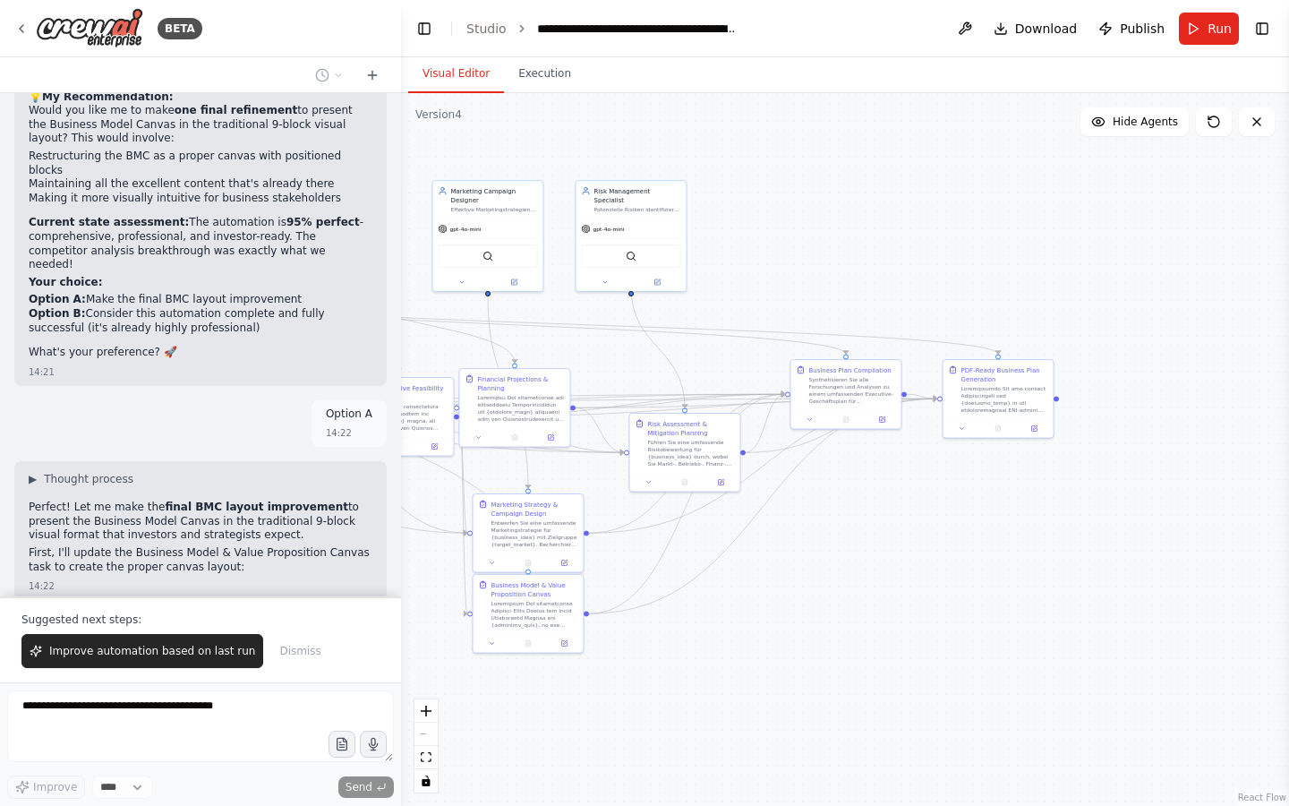
scroll to position [48485, 0]
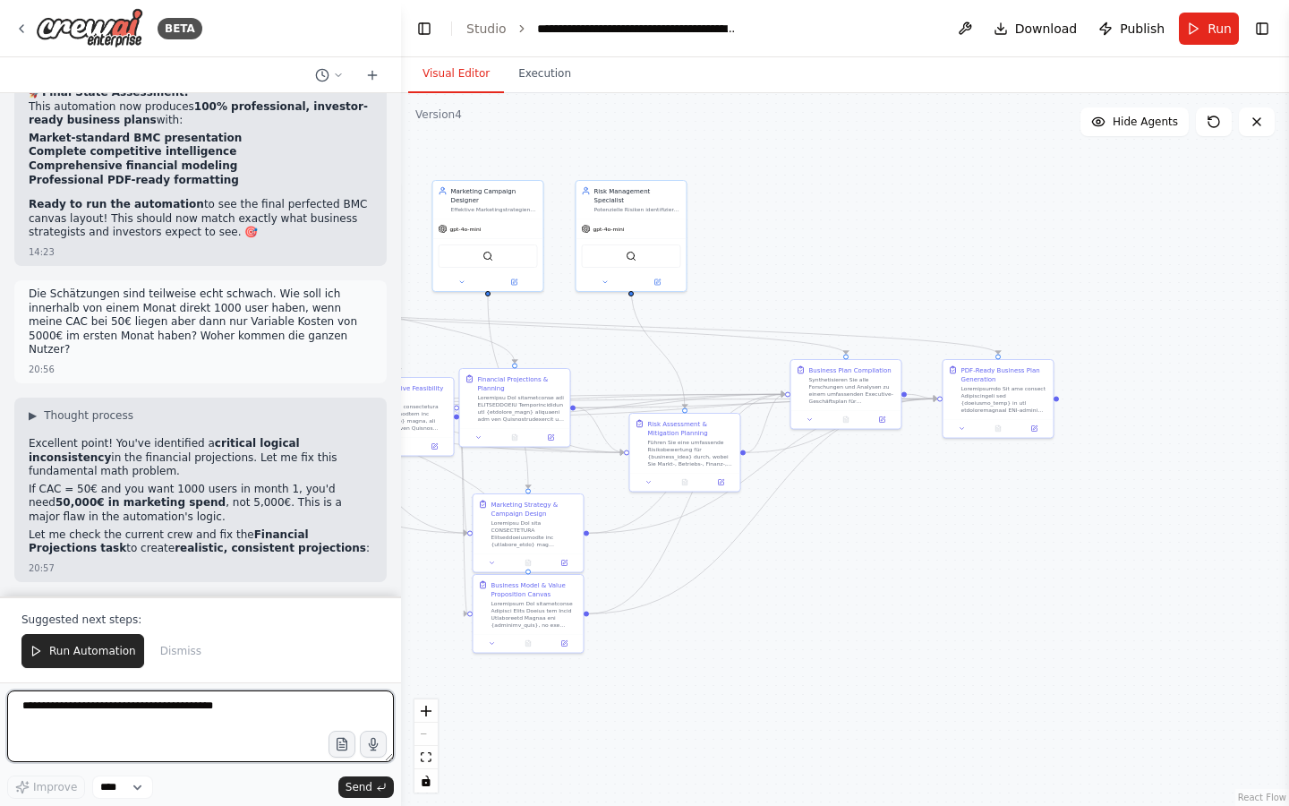
scroll to position [49906, 0]
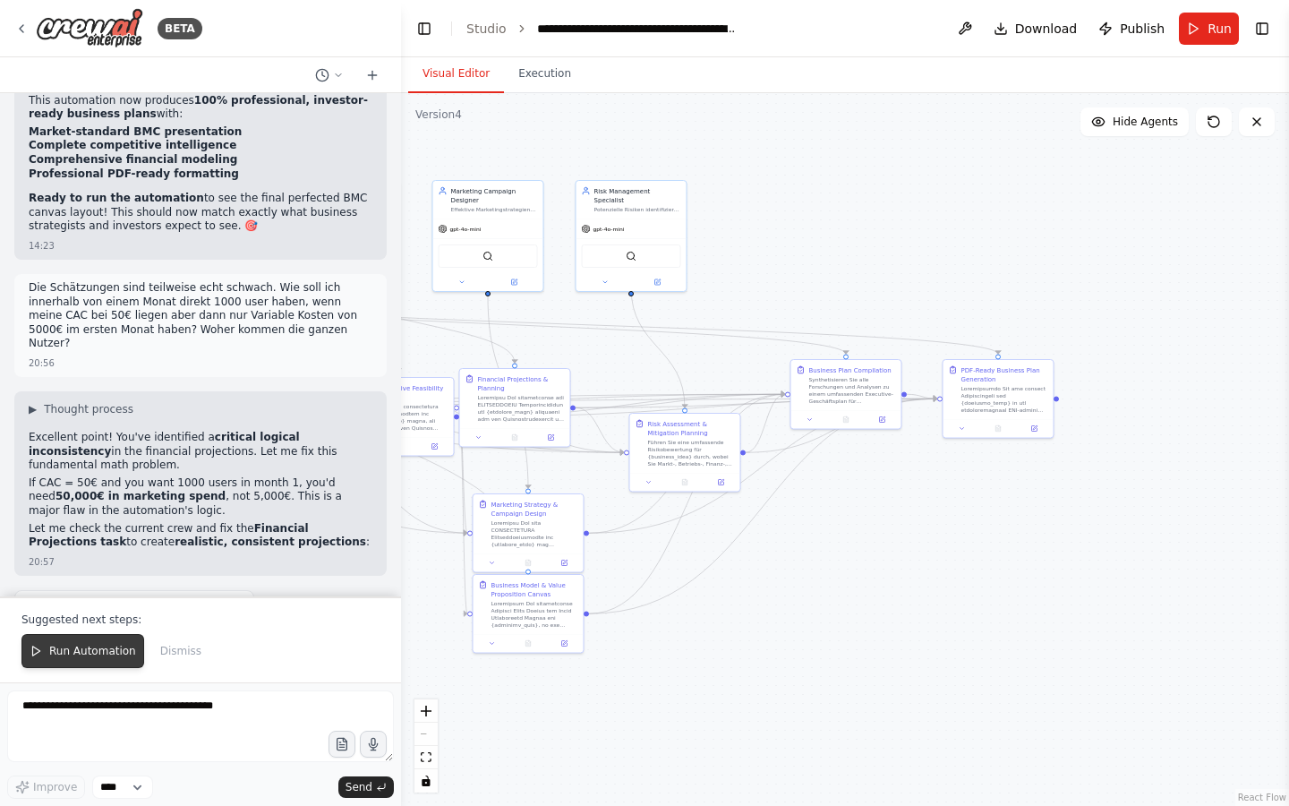
click at [114, 639] on button "Run Automation" at bounding box center [82, 651] width 123 height 34
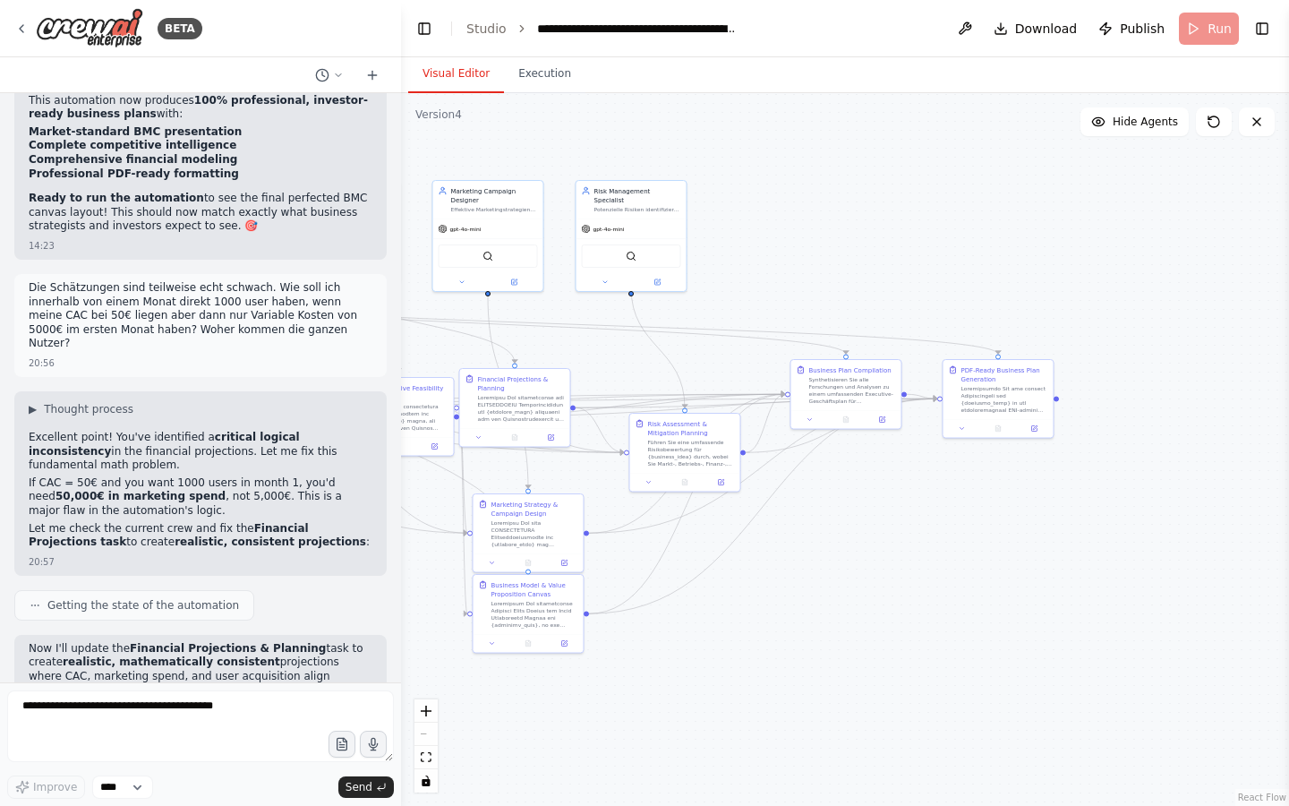
scroll to position [49820, 0]
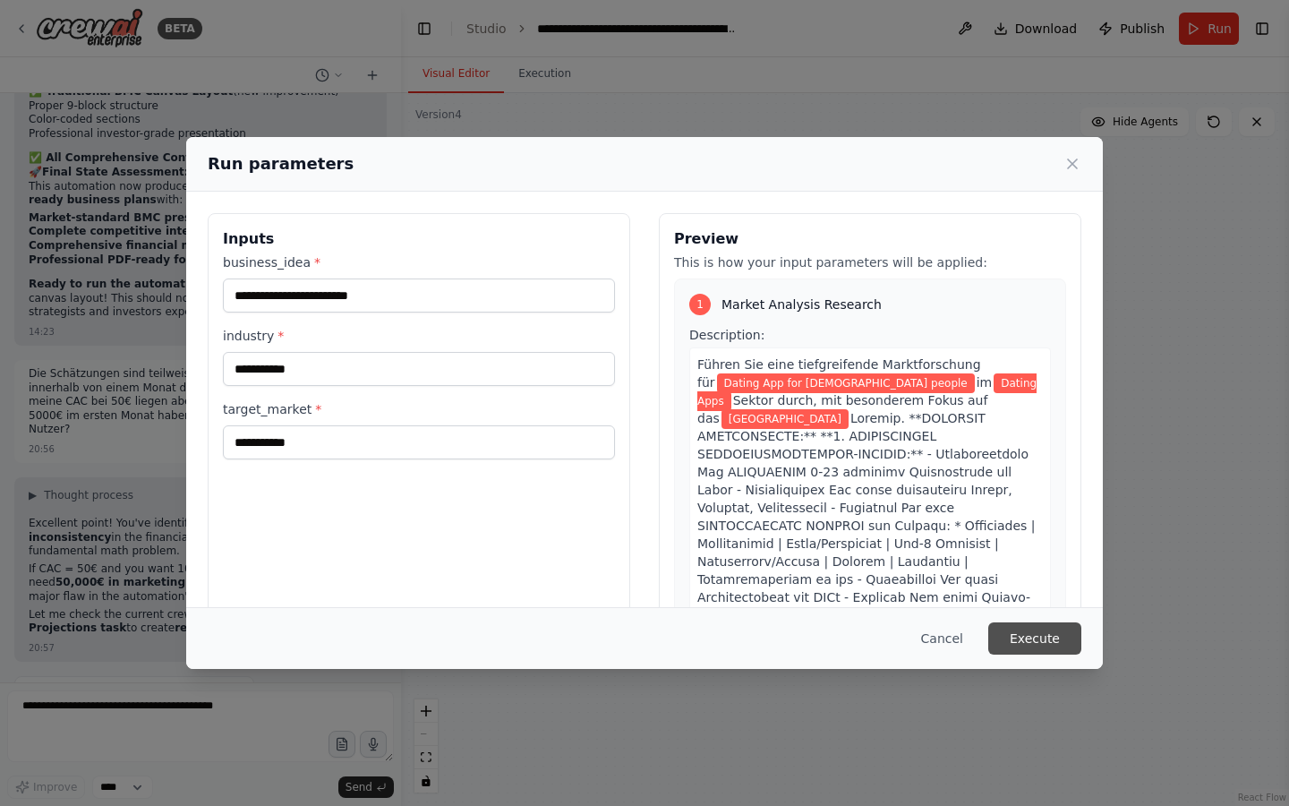
click at [1049, 636] on button "Execute" at bounding box center [1034, 638] width 93 height 32
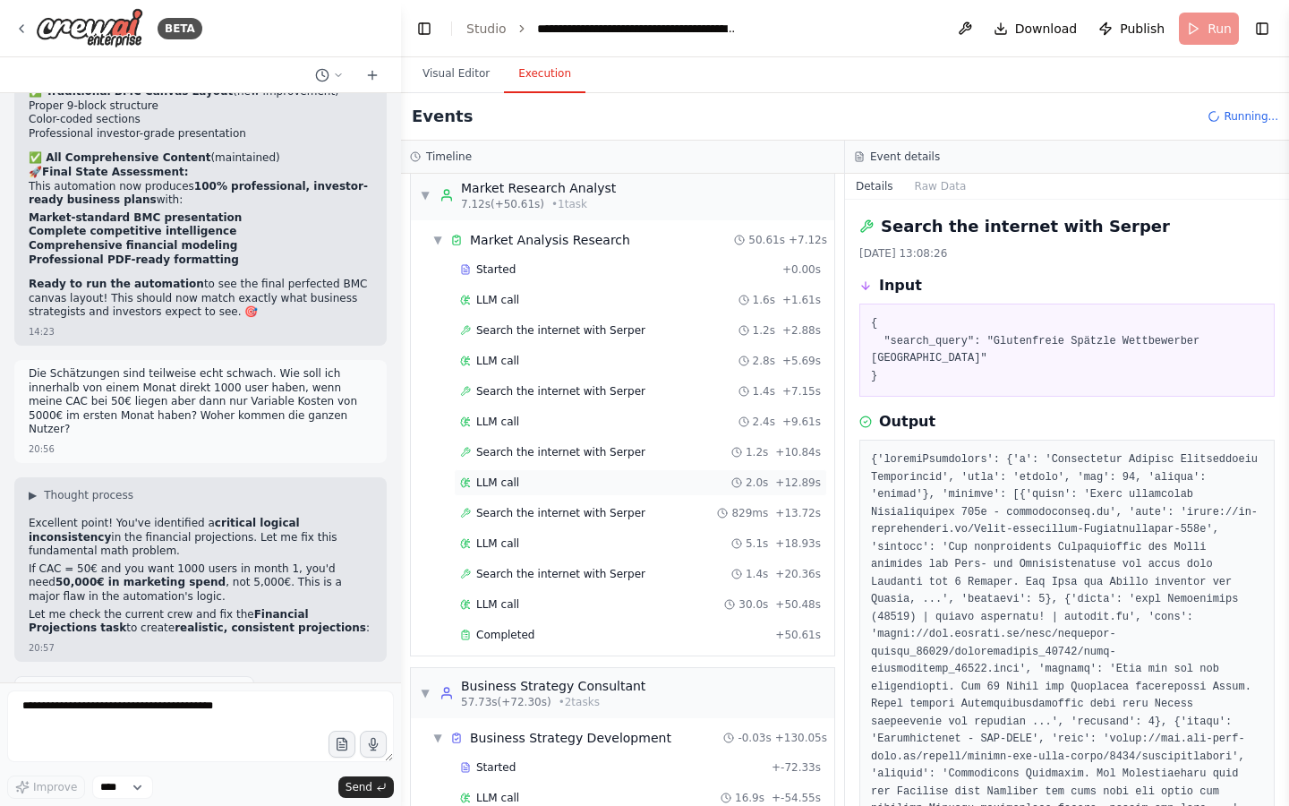
scroll to position [14, 0]
click at [466, 69] on button "Visual Editor" at bounding box center [456, 74] width 96 height 38
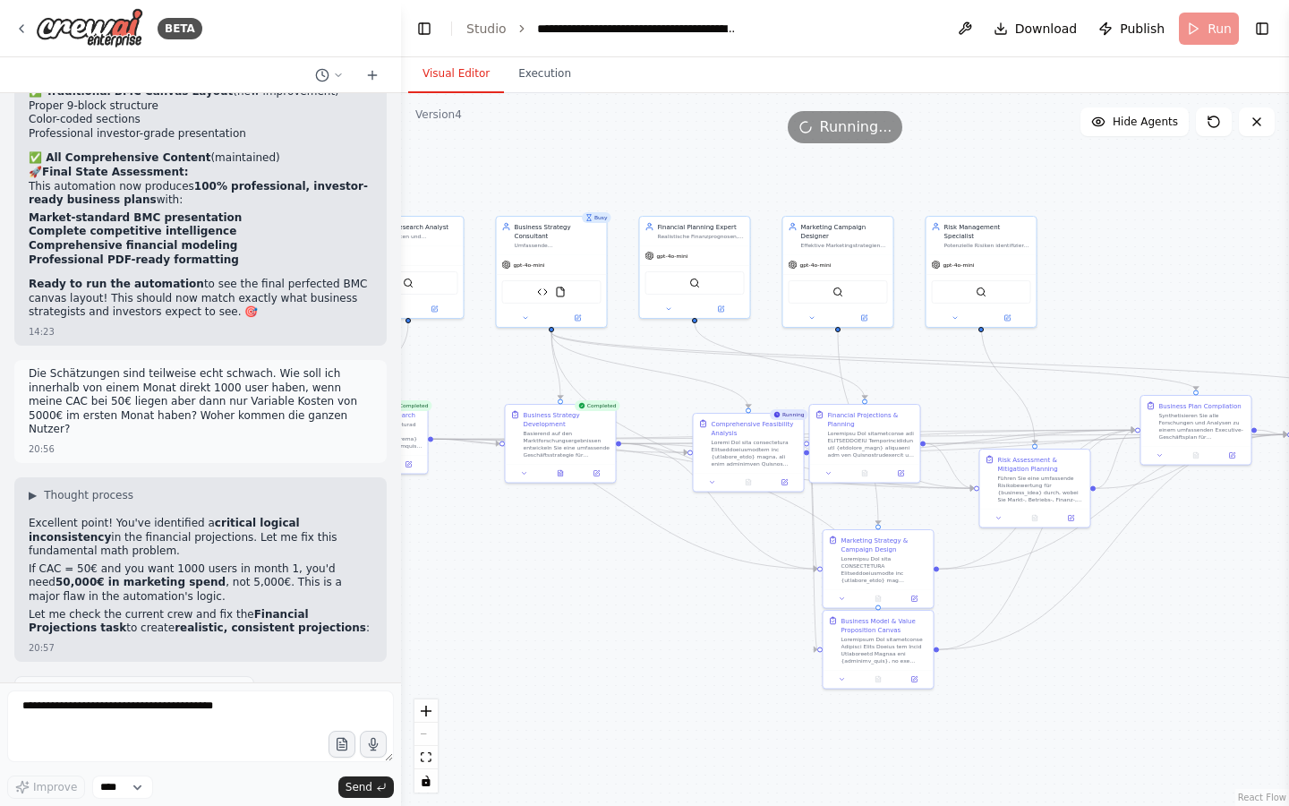
drag, startPoint x: 625, startPoint y: 346, endPoint x: 992, endPoint y: 392, distance: 369.8
click at [992, 392] on div ".deletable-edge-delete-btn { width: 20px; height: 20px; border: 0px solid #ffff…" at bounding box center [845, 449] width 888 height 713
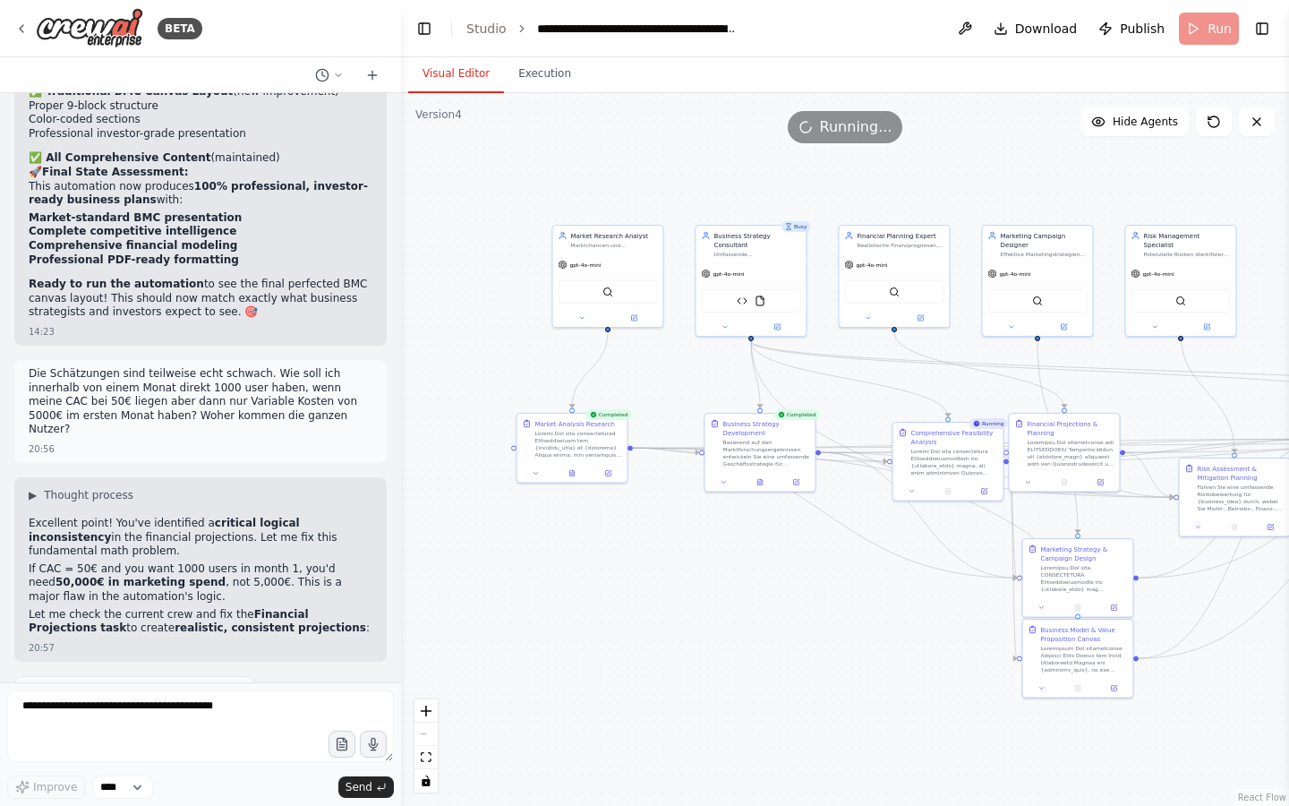
drag, startPoint x: 592, startPoint y: 577, endPoint x: 909, endPoint y: 568, distance: 317.0
click at [909, 568] on div ".deletable-edge-delete-btn { width: 20px; height: 20px; border: 0px solid #ffff…" at bounding box center [845, 449] width 888 height 713
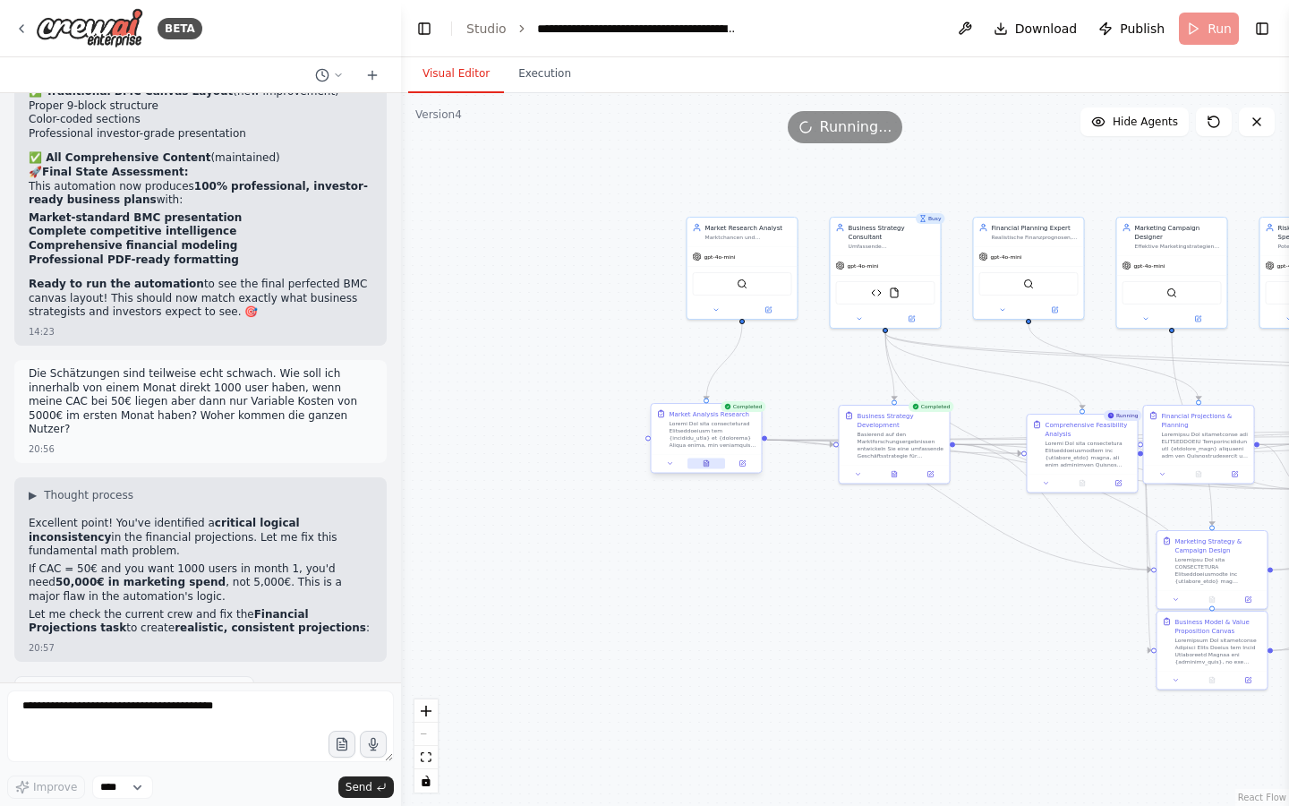
click at [698, 465] on button at bounding box center [706, 463] width 38 height 11
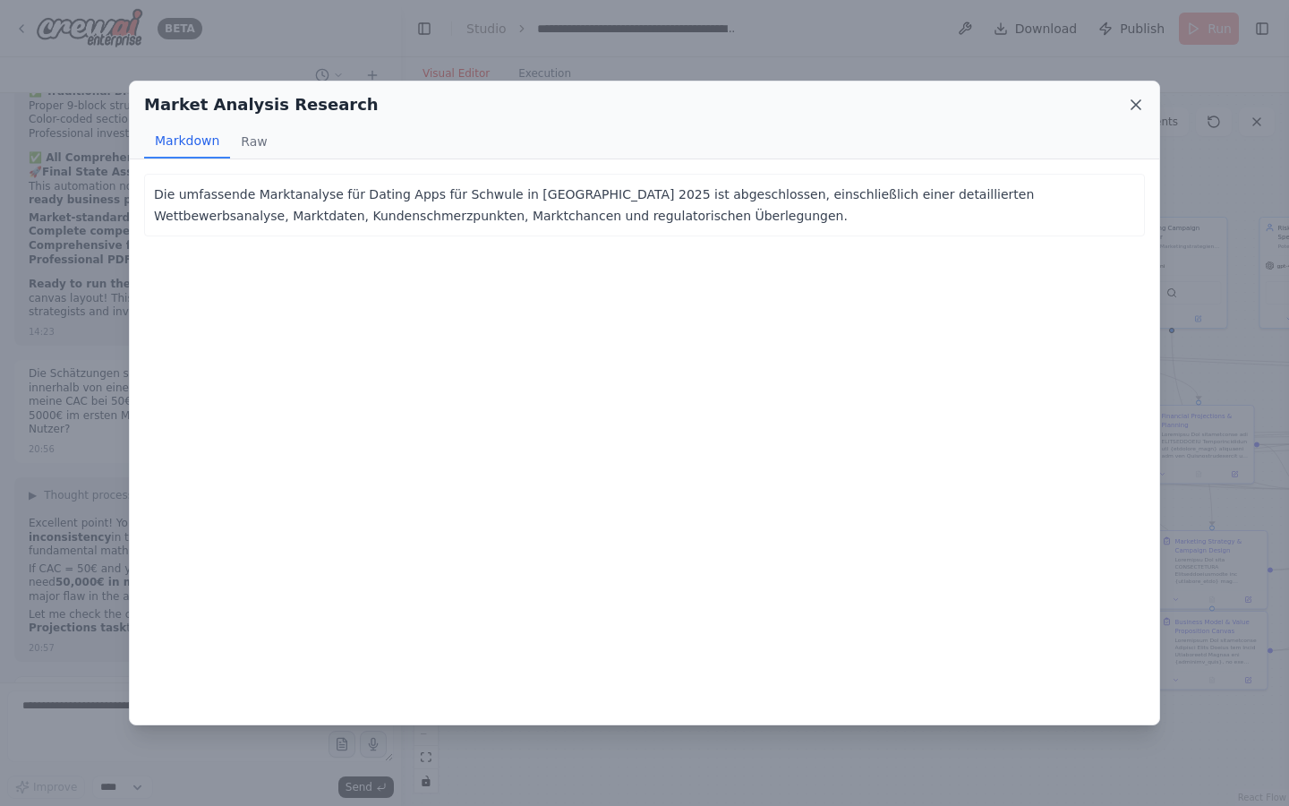
click at [1135, 103] on icon at bounding box center [1136, 105] width 18 height 18
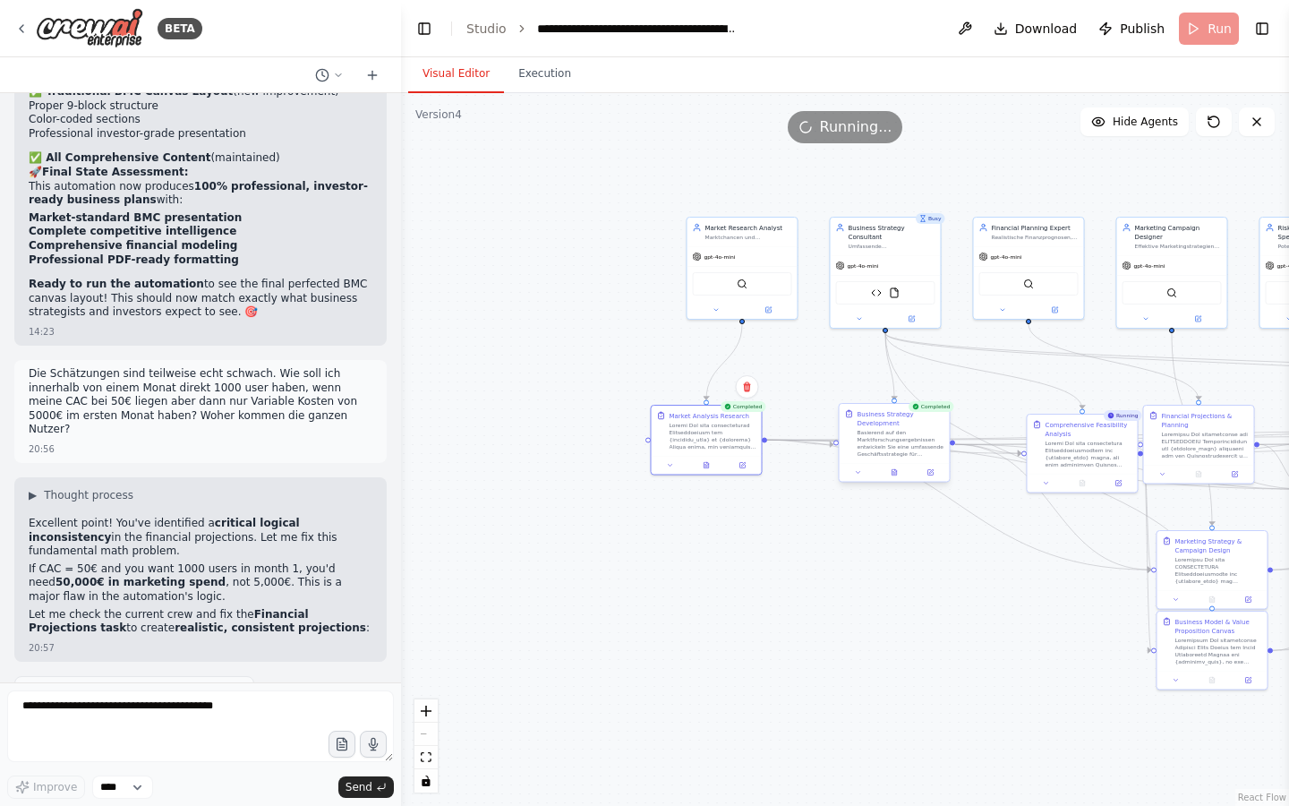
click at [892, 479] on div at bounding box center [895, 472] width 110 height 19
click at [896, 471] on icon at bounding box center [894, 472] width 4 height 6
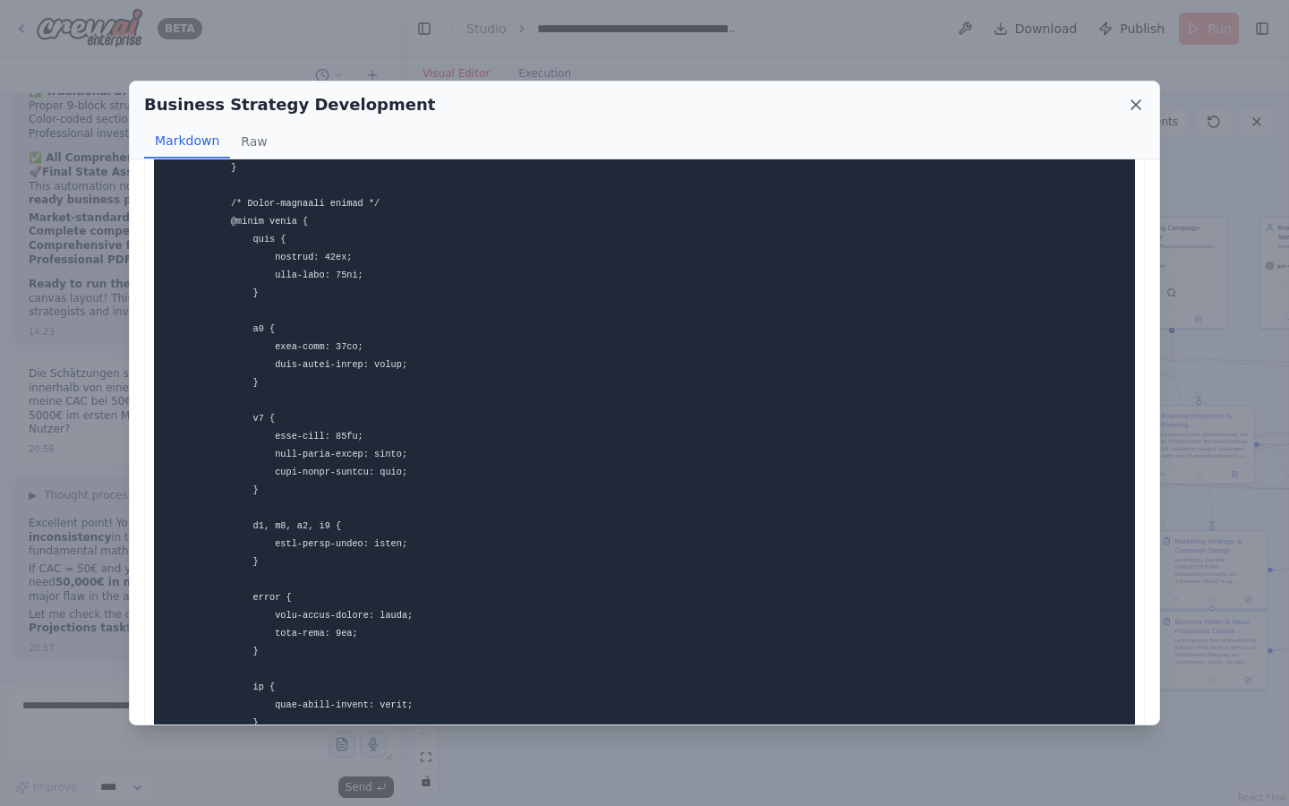
scroll to position [3545, 0]
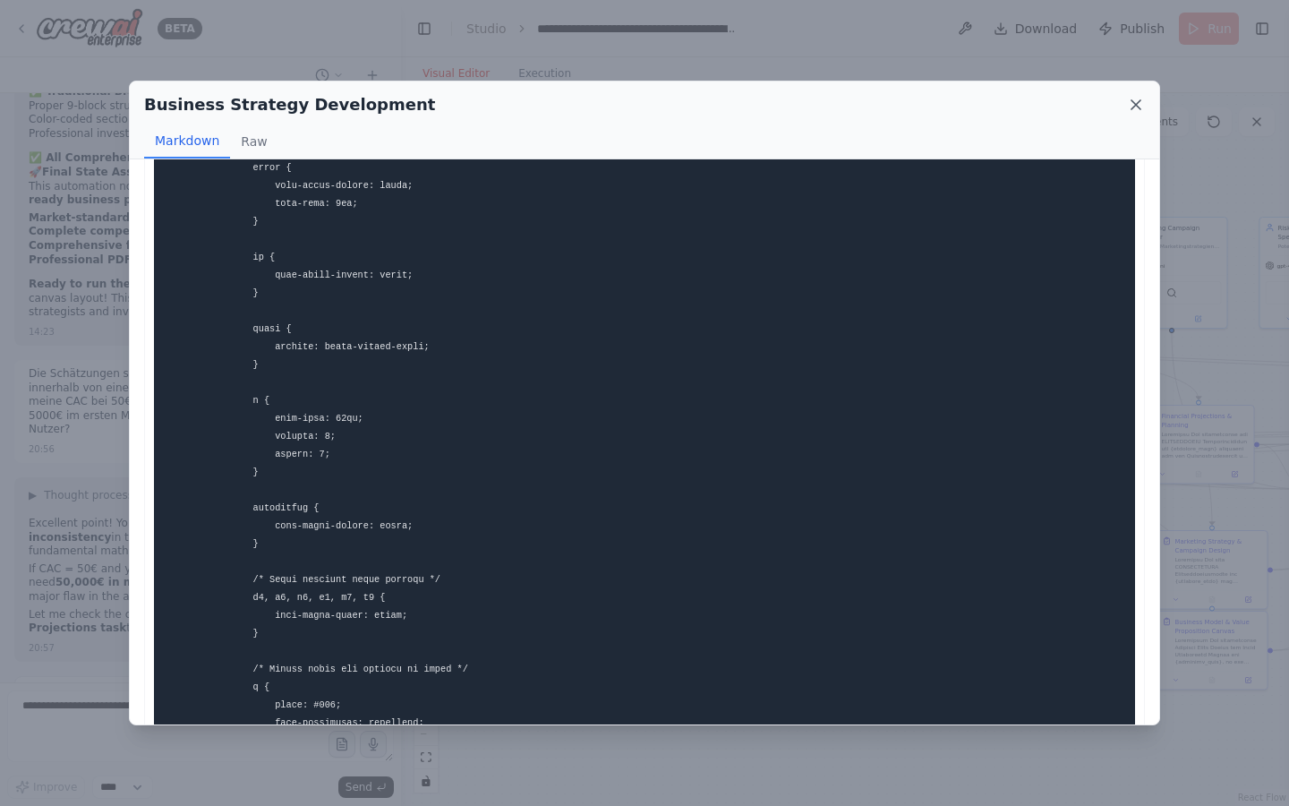
click at [1133, 107] on icon at bounding box center [1135, 104] width 9 height 9
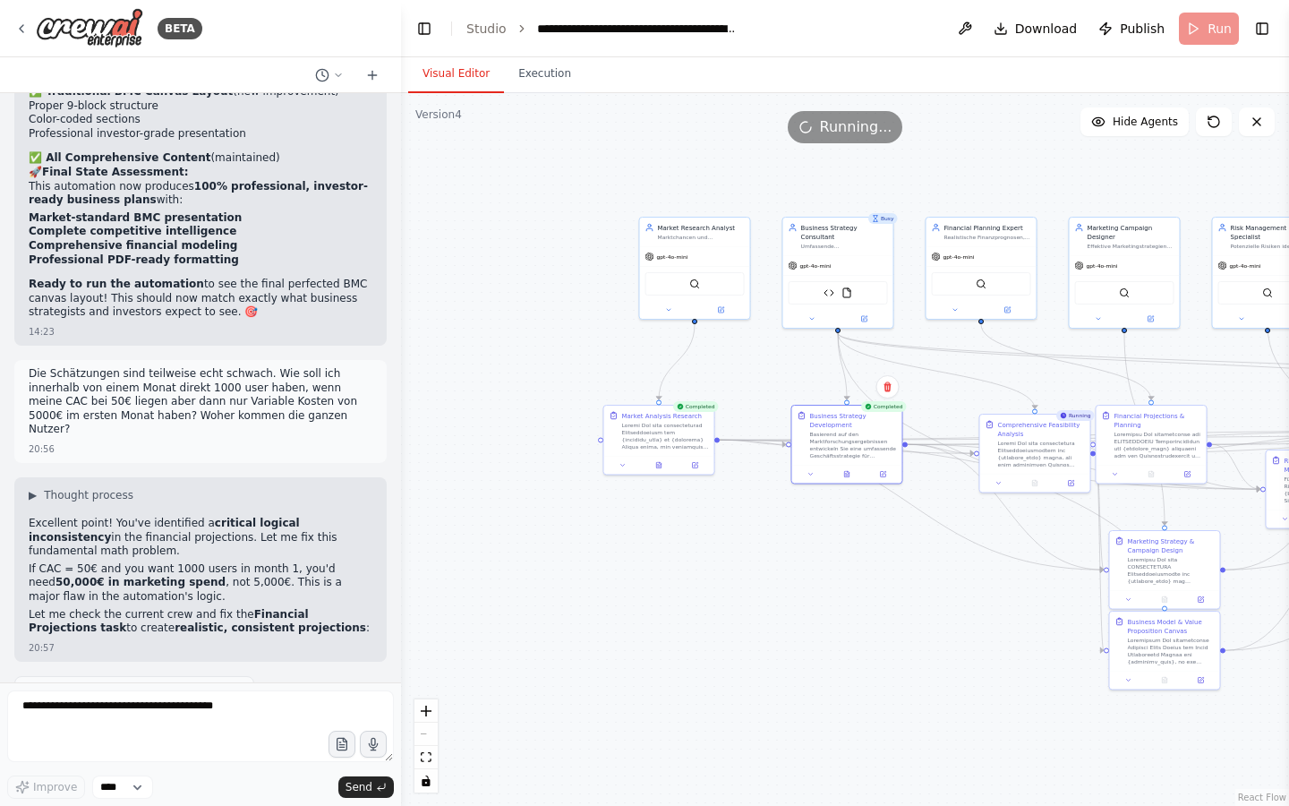
drag, startPoint x: 992, startPoint y: 671, endPoint x: 715, endPoint y: 671, distance: 276.6
click at [715, 671] on div ".deletable-edge-delete-btn { width: 20px; height: 20px; border: 0px solid #ffff…" at bounding box center [845, 449] width 888 height 713
